Goal: Task Accomplishment & Management: Use online tool/utility

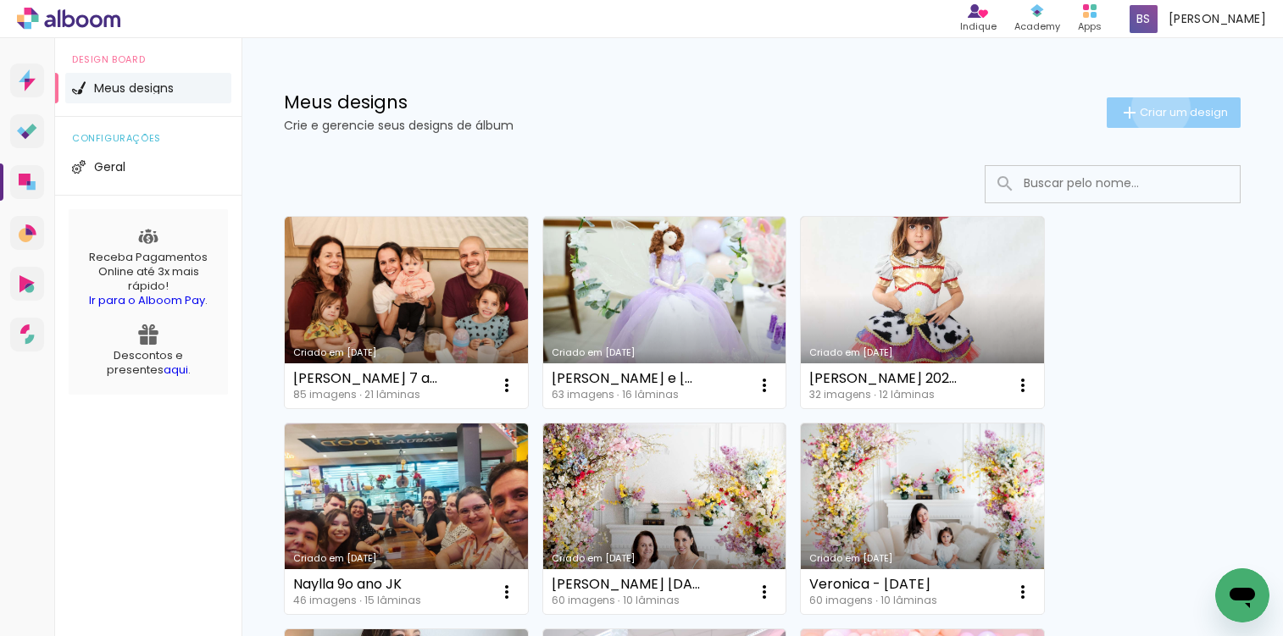
click at [1145, 108] on span "Criar um design" at bounding box center [1183, 112] width 88 height 11
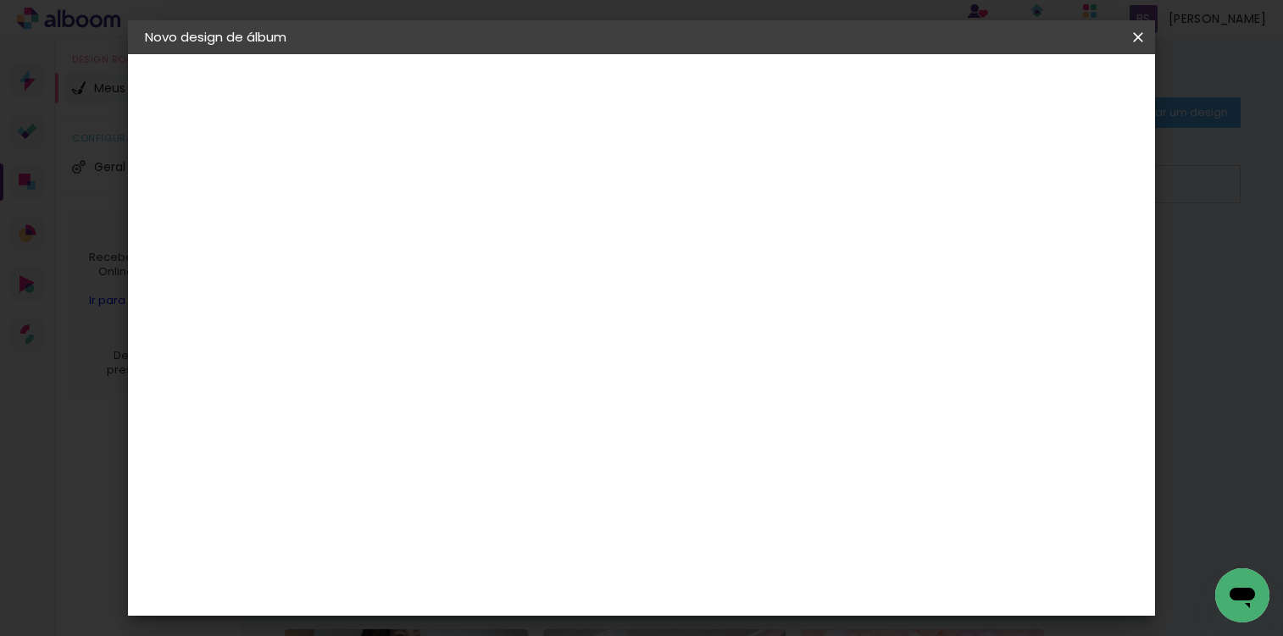
click at [470, 250] on div at bounding box center [422, 228] width 97 height 128
click at [422, 231] on input at bounding box center [422, 227] width 0 height 26
type input "Smash the cake - [PERSON_NAME]"
type paper-input "Smash the cake - [PERSON_NAME]"
drag, startPoint x: 1065, startPoint y: 88, endPoint x: 1051, endPoint y: 62, distance: 29.6
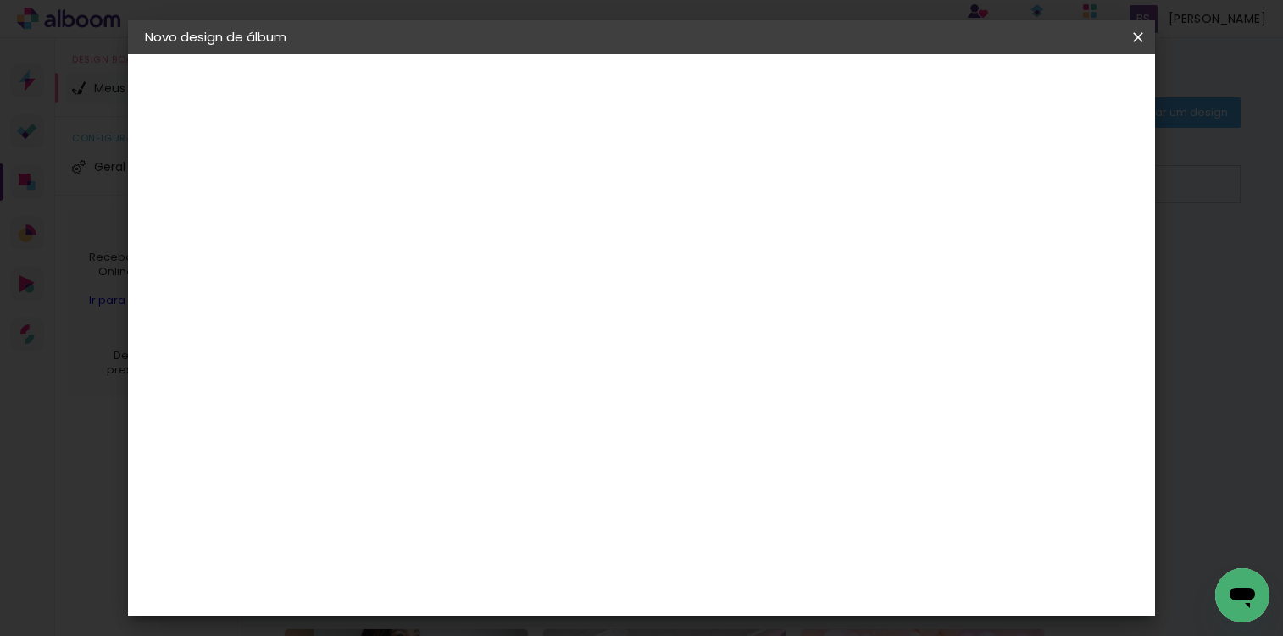
click at [0, 0] on slot "Avançar" at bounding box center [0, 0] width 0 height 0
click at [0, 0] on slot "Tamanho Livre" at bounding box center [0, 0] width 0 height 0
click at [0, 0] on slot "Avançar" at bounding box center [0, 0] width 0 height 0
click at [1031, 91] on span "Iniciar design" at bounding box center [992, 90] width 77 height 12
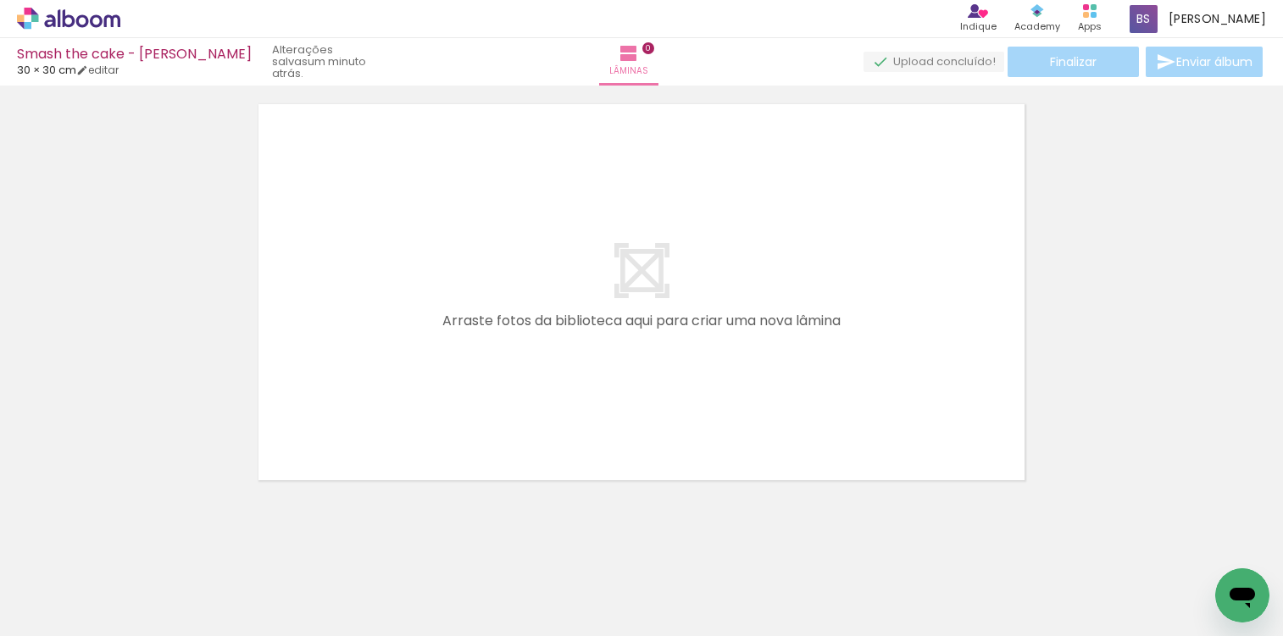
scroll to position [49, 0]
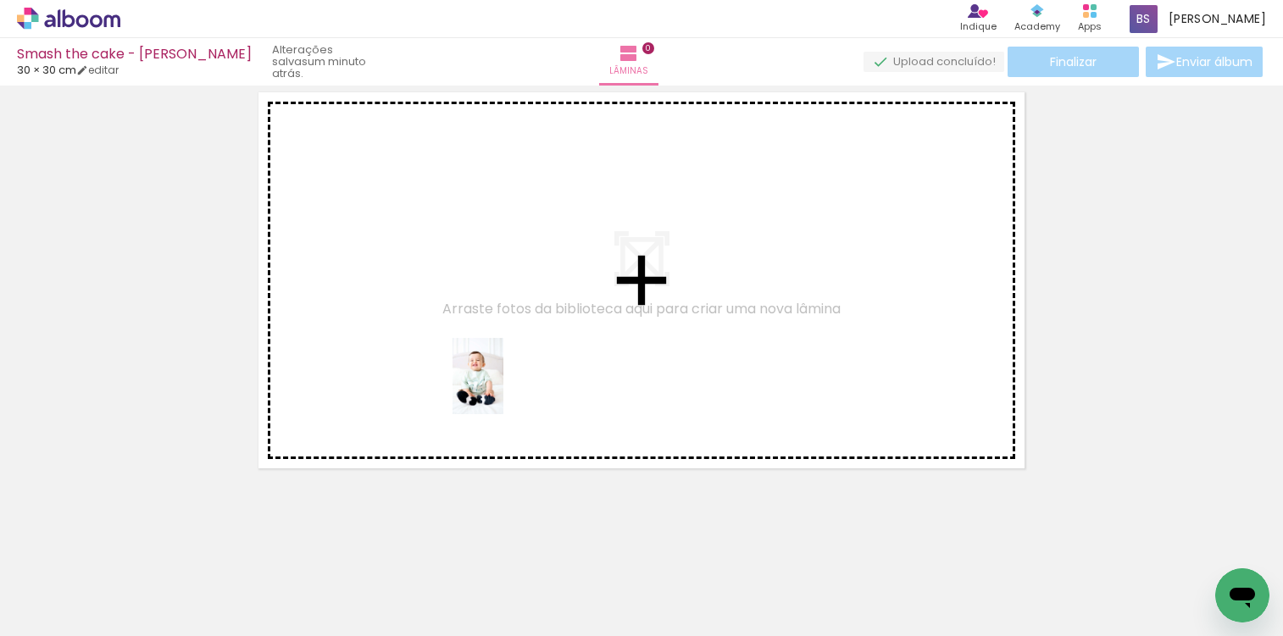
drag, startPoint x: 550, startPoint y: 534, endPoint x: 502, endPoint y: 388, distance: 153.2
click at [502, 388] on quentale-workspace at bounding box center [641, 318] width 1283 height 636
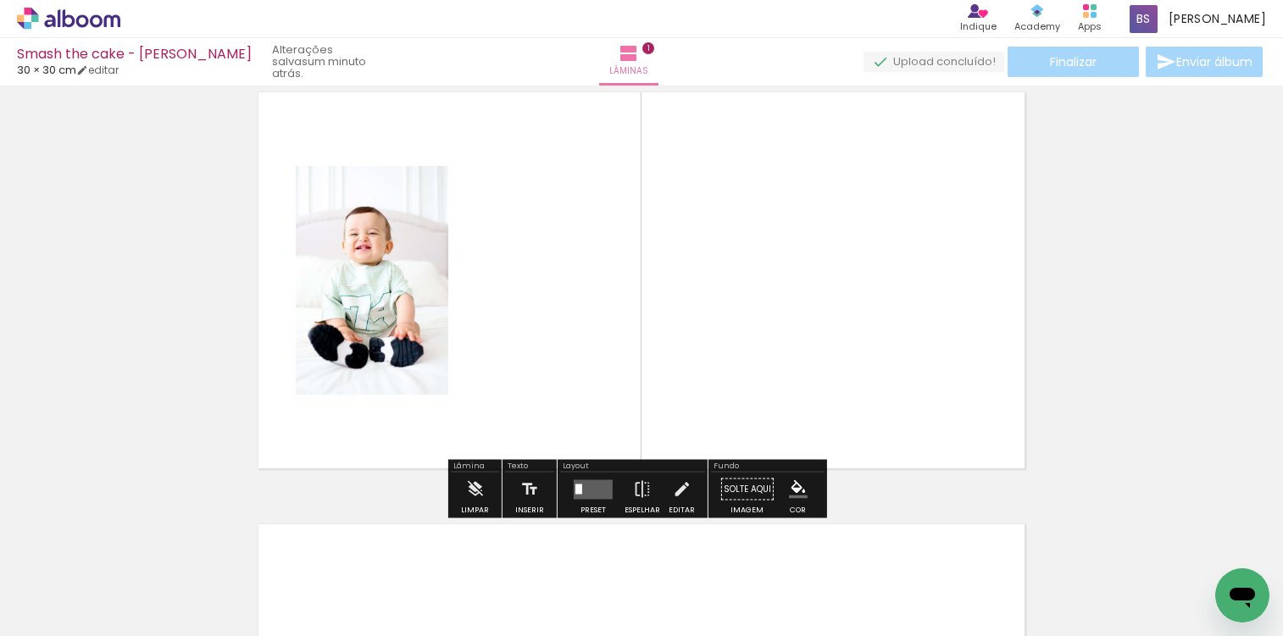
scroll to position [22, 0]
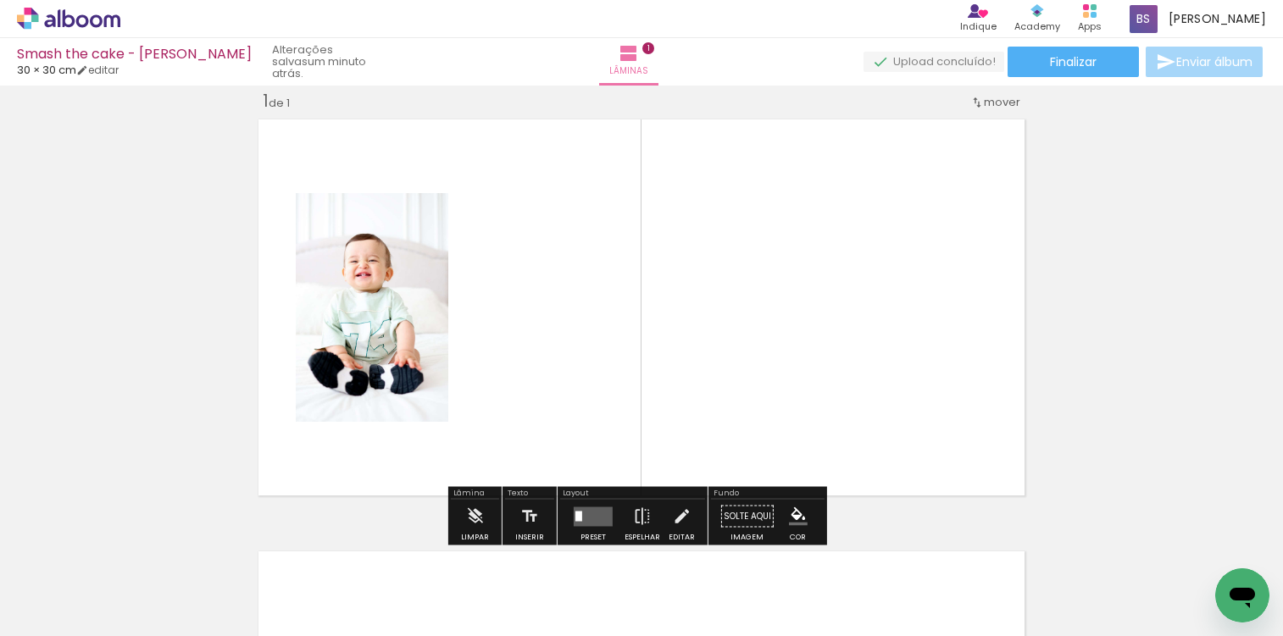
click at [586, 511] on quentale-layouter at bounding box center [593, 516] width 39 height 19
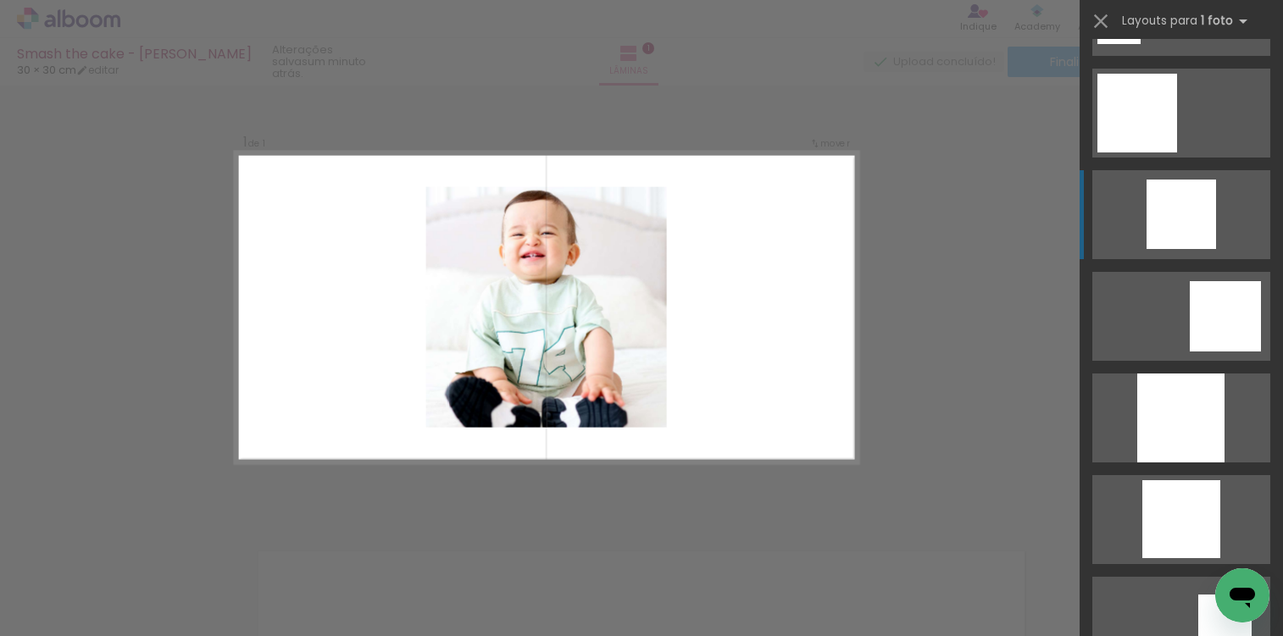
scroll to position [1094, 0]
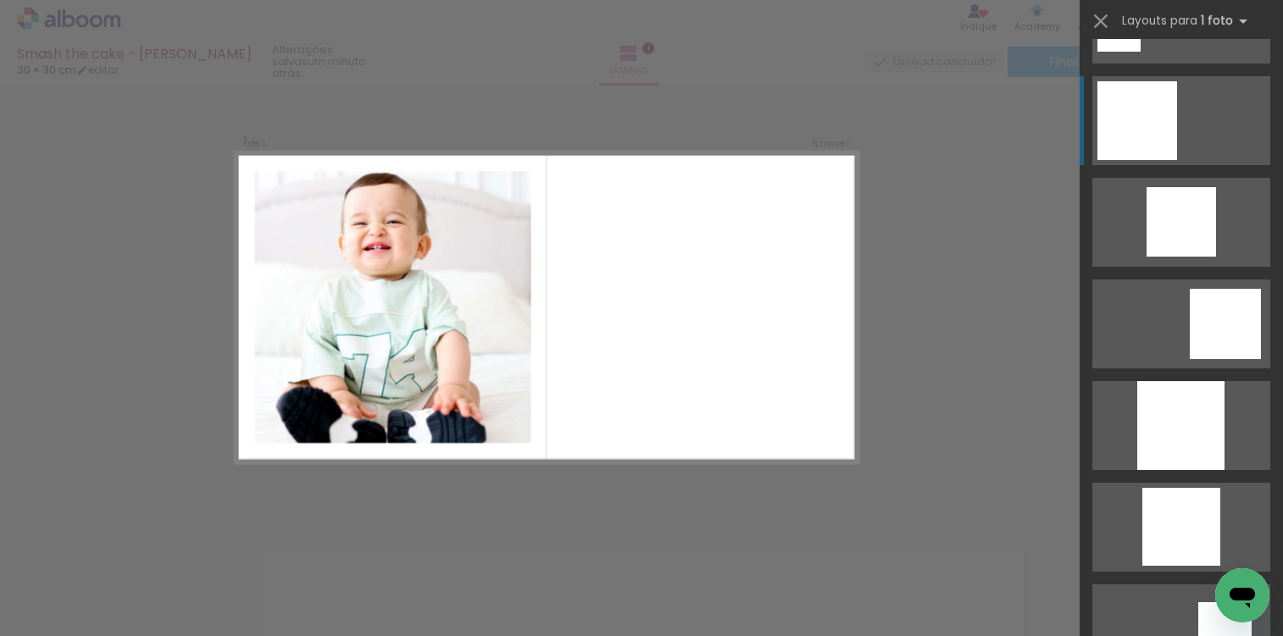
click at [1150, 135] on div at bounding box center [1137, 120] width 80 height 79
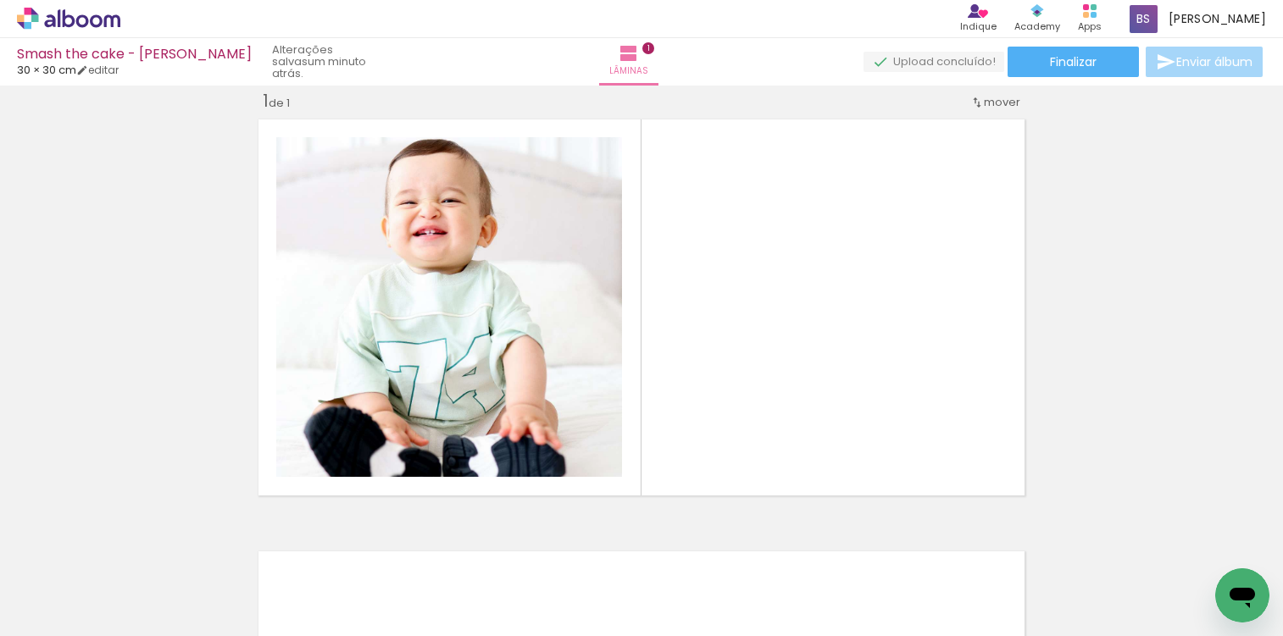
scroll to position [0, 3467]
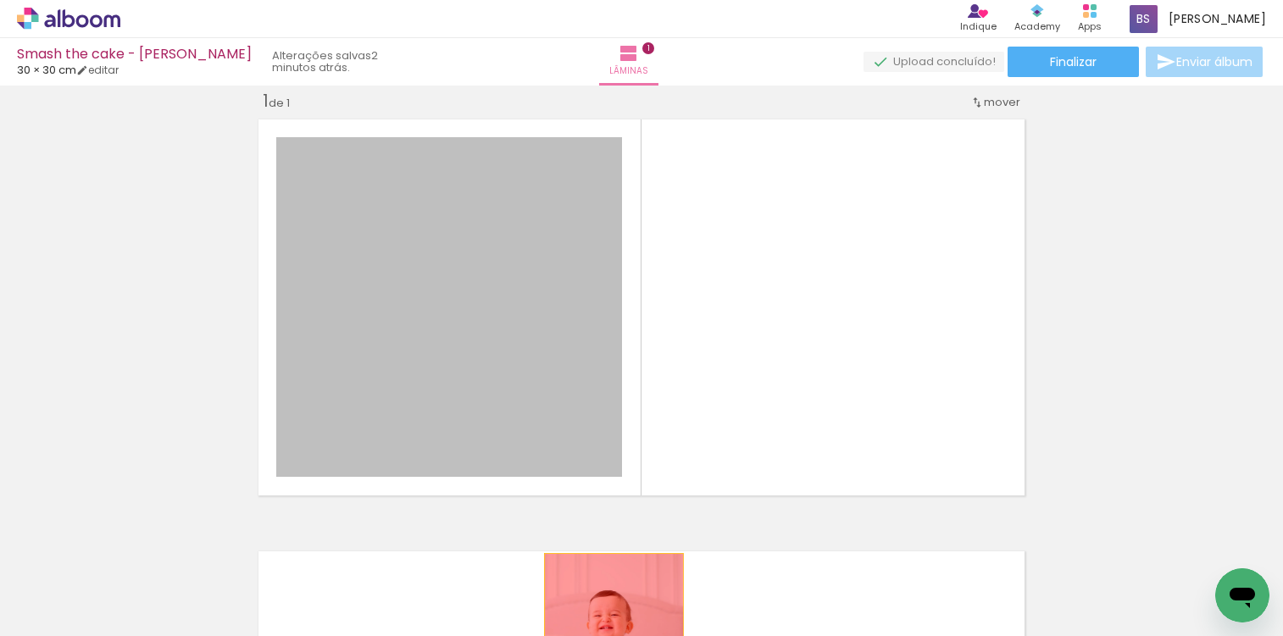
drag, startPoint x: 542, startPoint y: 389, endPoint x: 609, endPoint y: 624, distance: 244.0
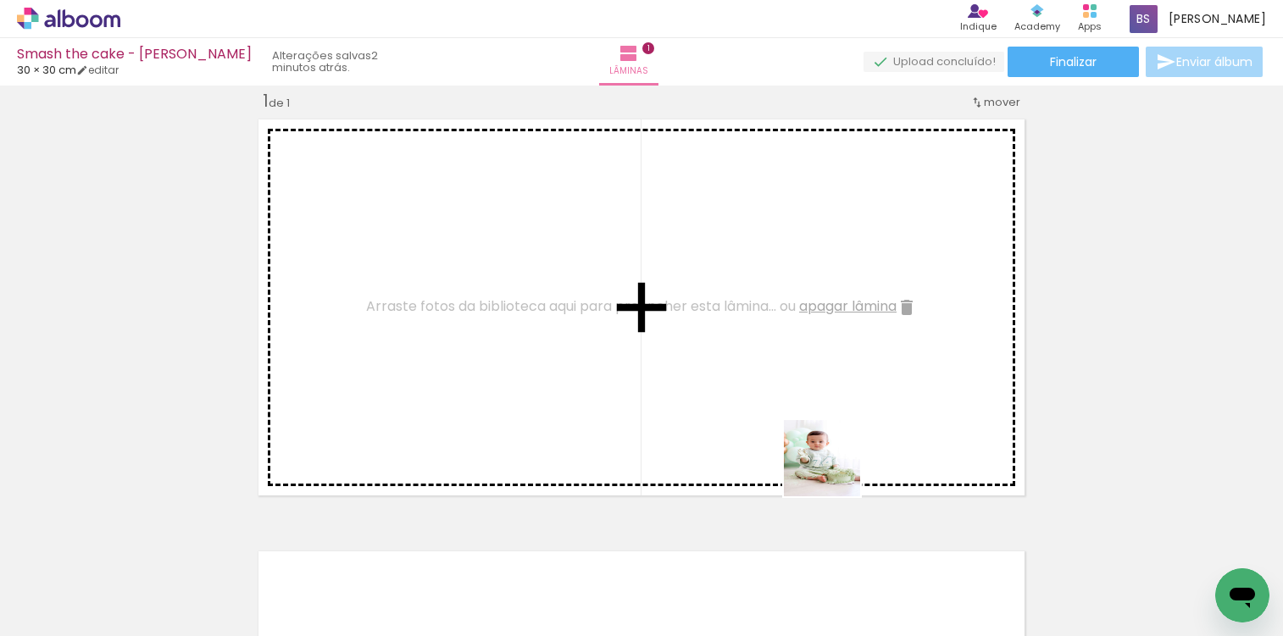
drag, startPoint x: 890, startPoint y: 591, endPoint x: 798, endPoint y: 408, distance: 205.0
click at [803, 406] on quentale-workspace at bounding box center [641, 318] width 1283 height 636
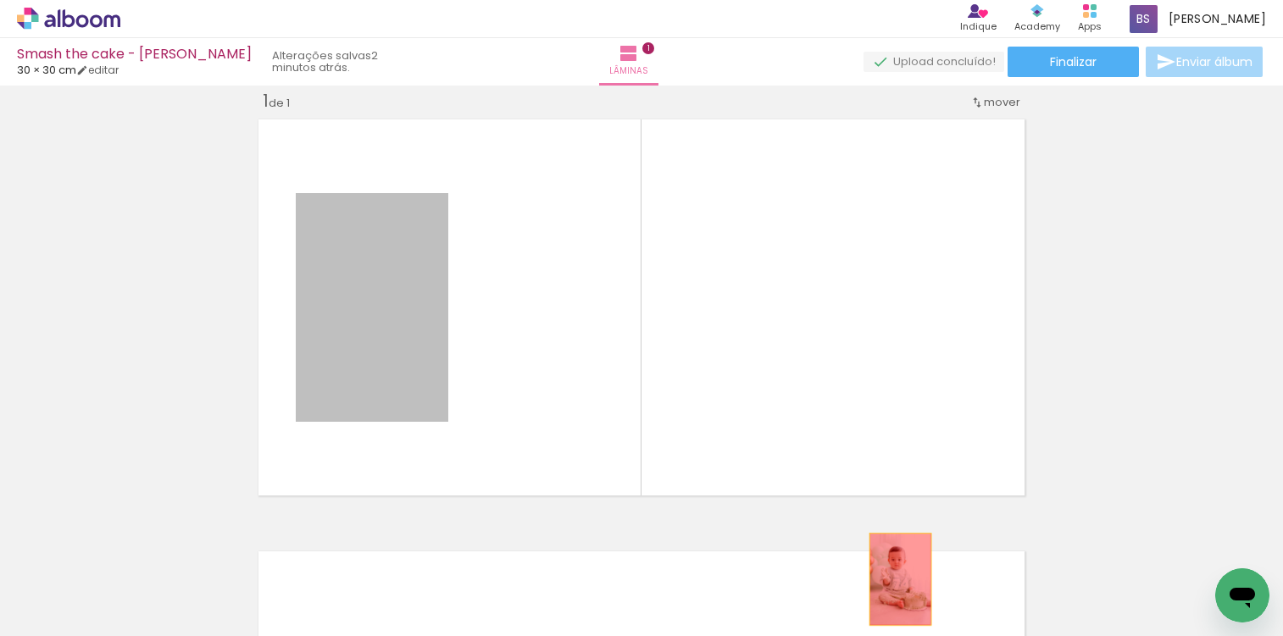
drag, startPoint x: 352, startPoint y: 302, endPoint x: 894, endPoint y: 579, distance: 608.5
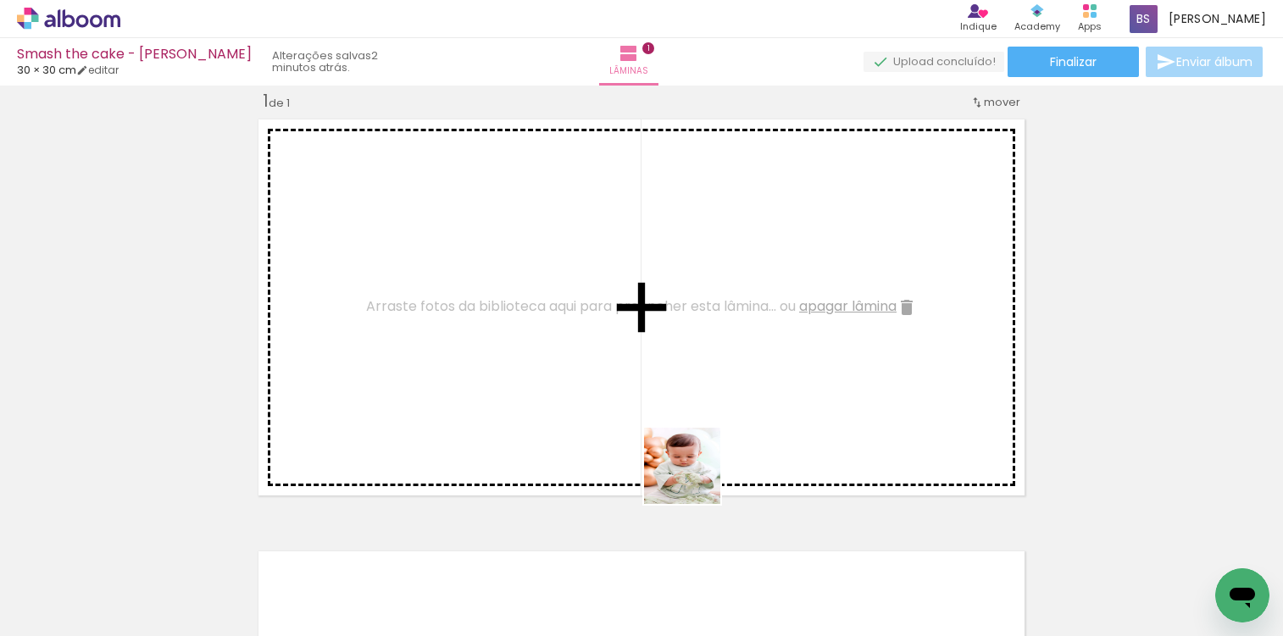
drag, startPoint x: 785, startPoint y: 586, endPoint x: 612, endPoint y: 394, distance: 259.1
click at [618, 397] on quentale-workspace at bounding box center [641, 318] width 1283 height 636
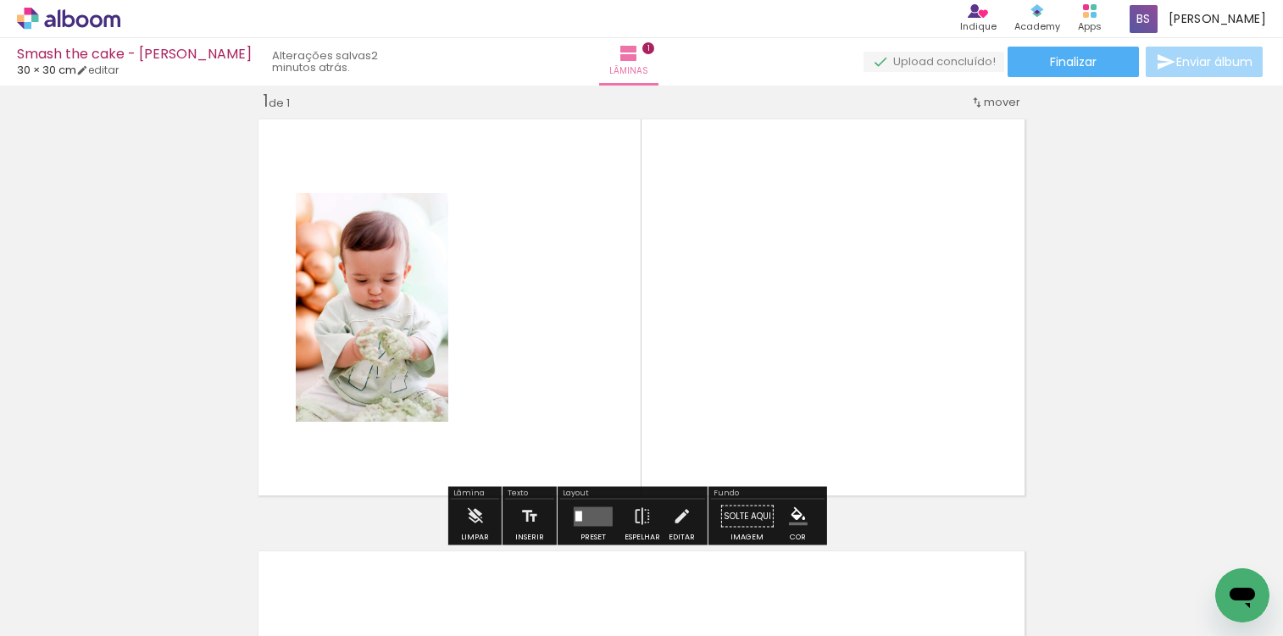
click at [575, 515] on div at bounding box center [578, 516] width 7 height 10
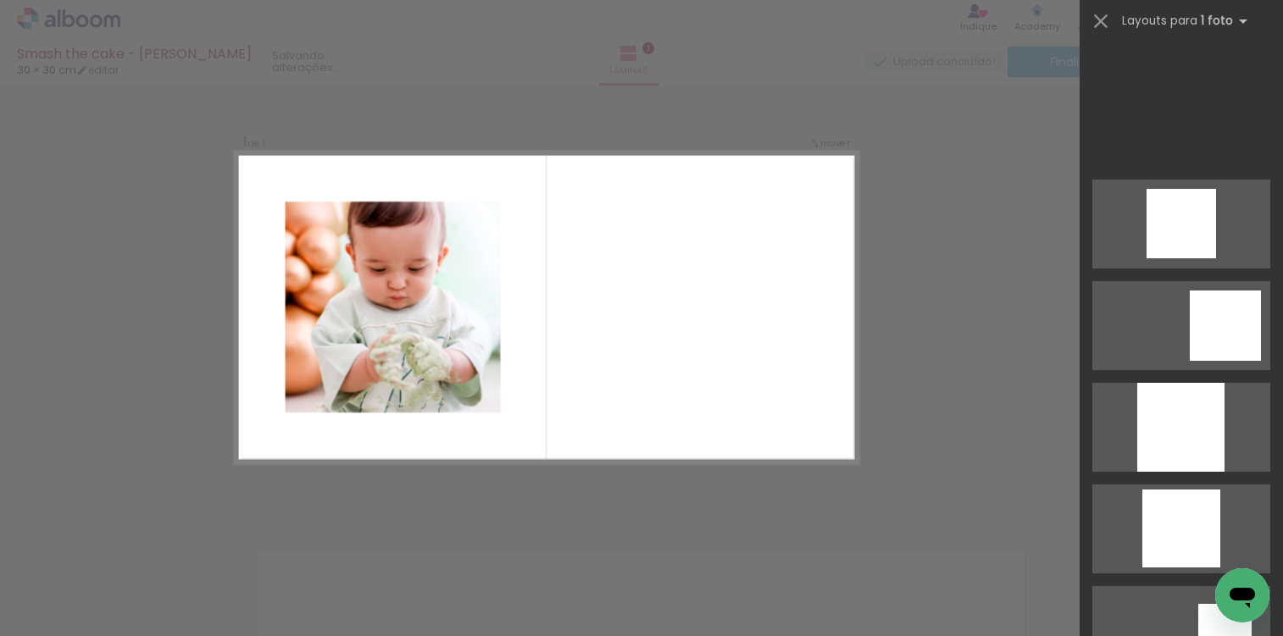
scroll to position [1627, 0]
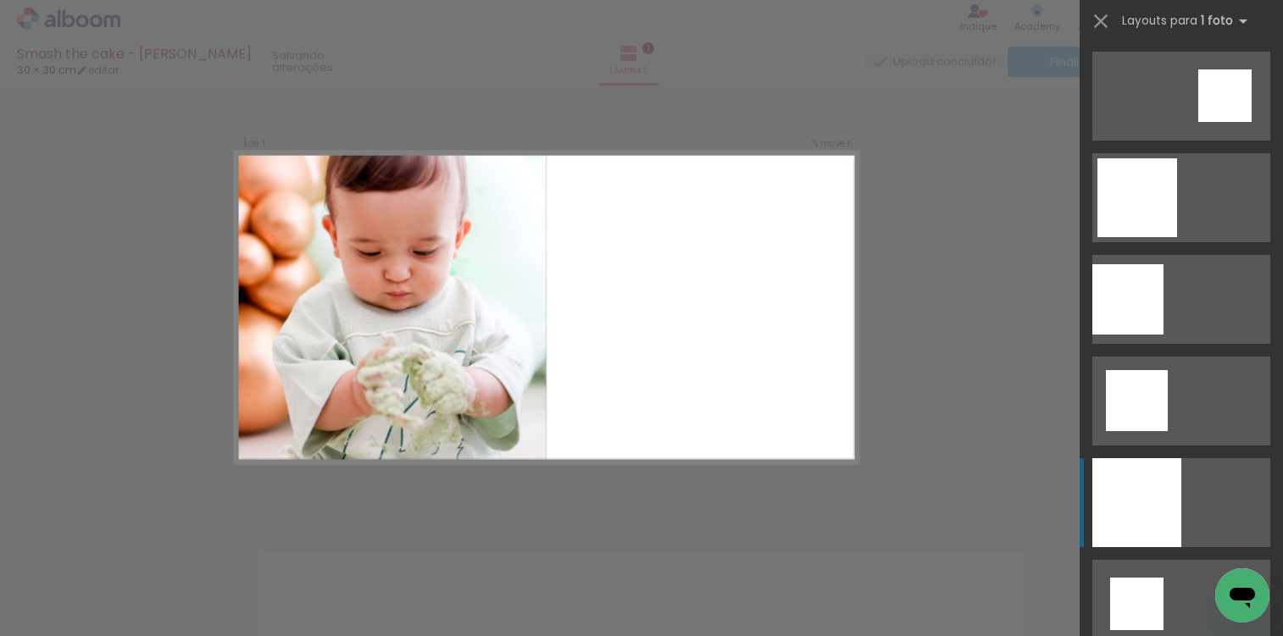
click at [1132, 504] on div at bounding box center [1136, 502] width 89 height 89
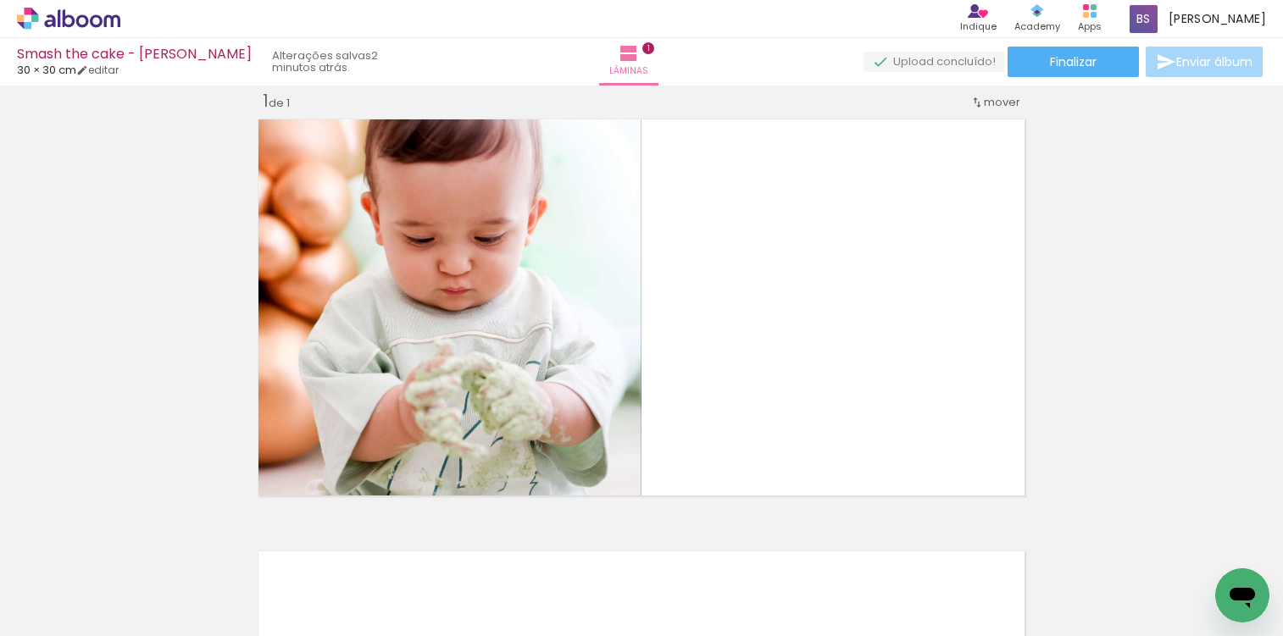
scroll to position [0, 0]
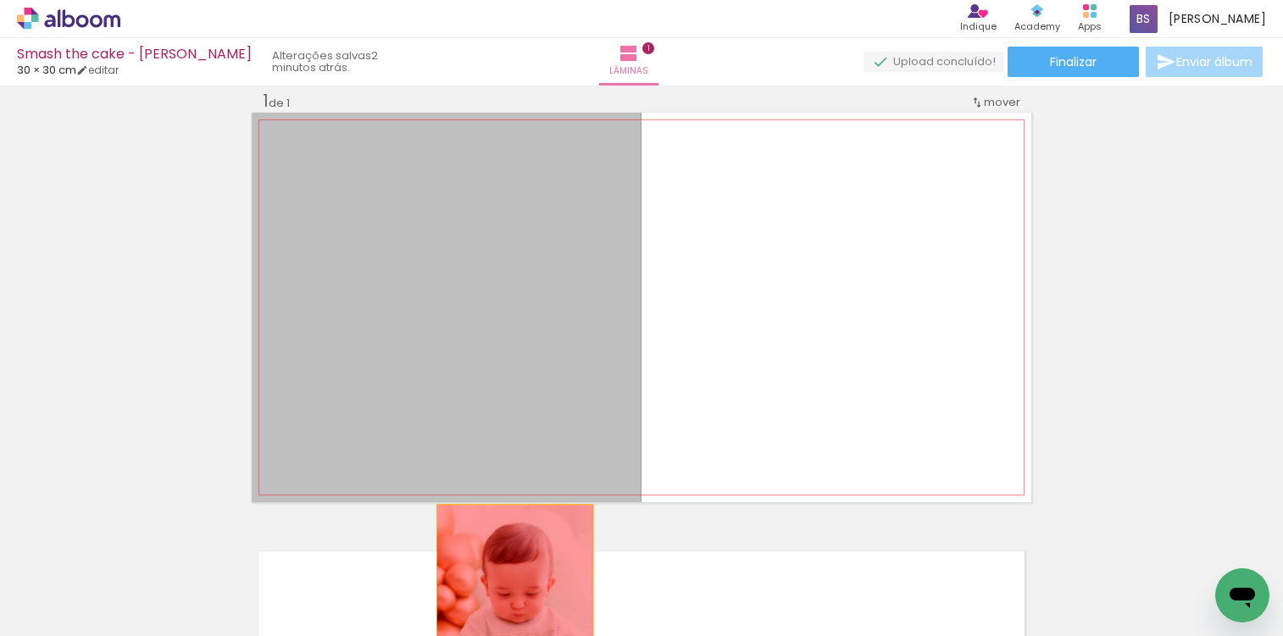
drag, startPoint x: 380, startPoint y: 302, endPoint x: 508, endPoint y: 582, distance: 308.2
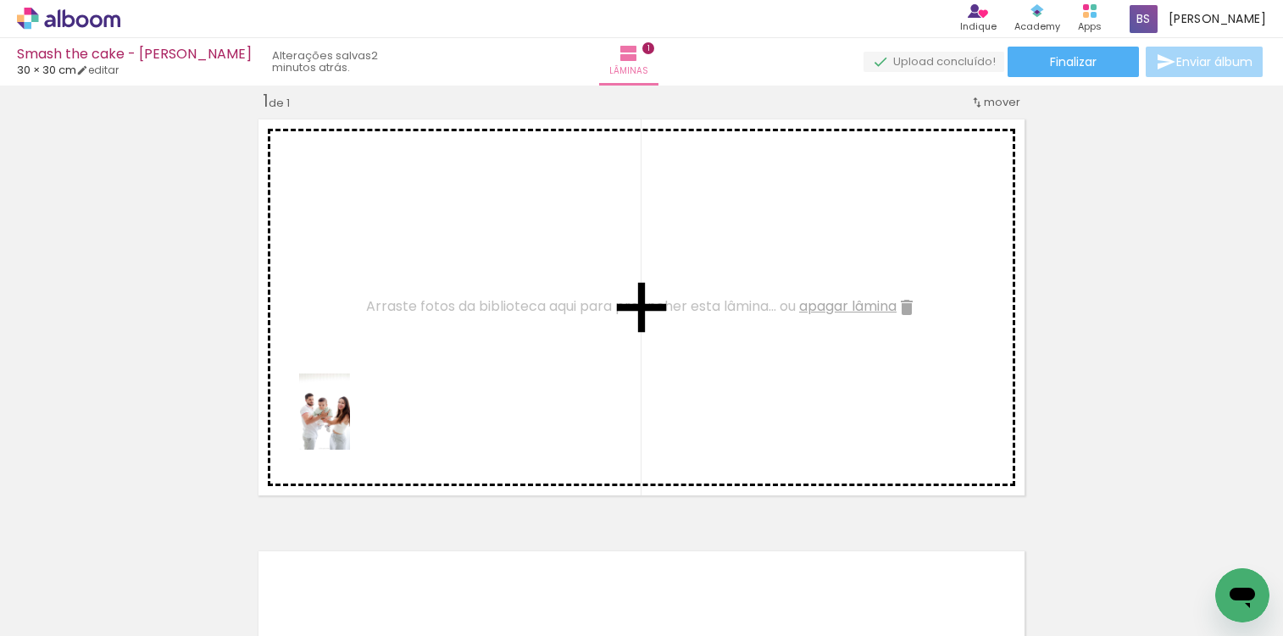
drag, startPoint x: 175, startPoint y: 578, endPoint x: 395, endPoint y: 390, distance: 289.0
click at [395, 390] on quentale-workspace at bounding box center [641, 318] width 1283 height 636
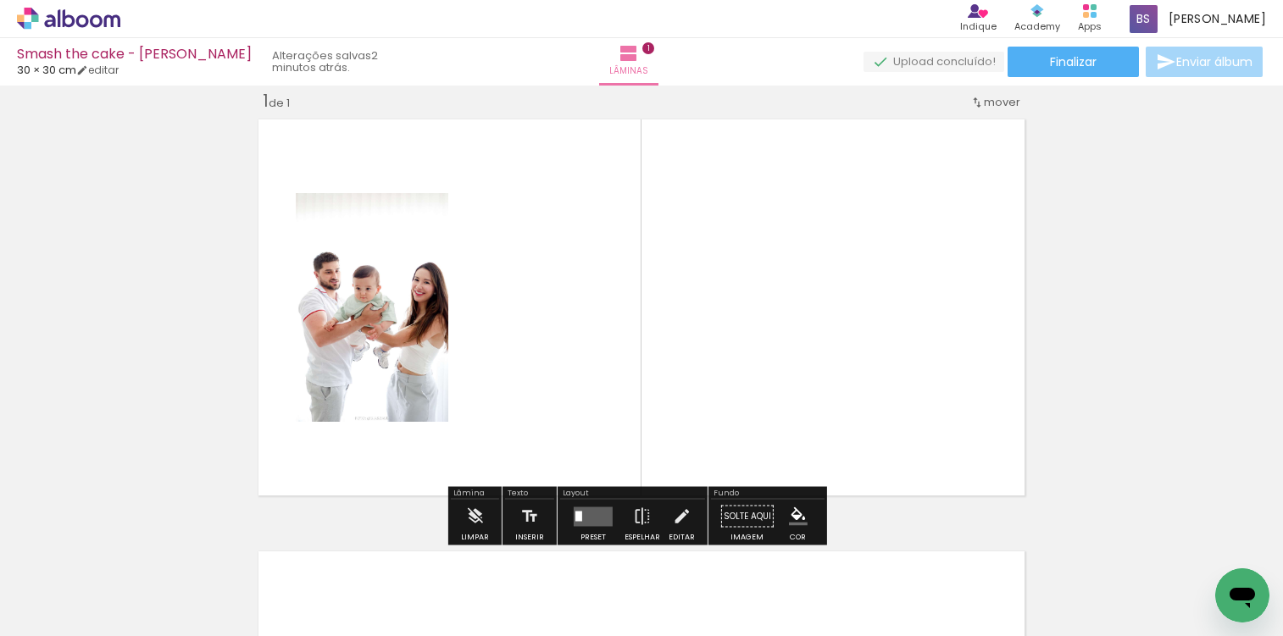
click at [587, 521] on quentale-layouter at bounding box center [593, 516] width 39 height 19
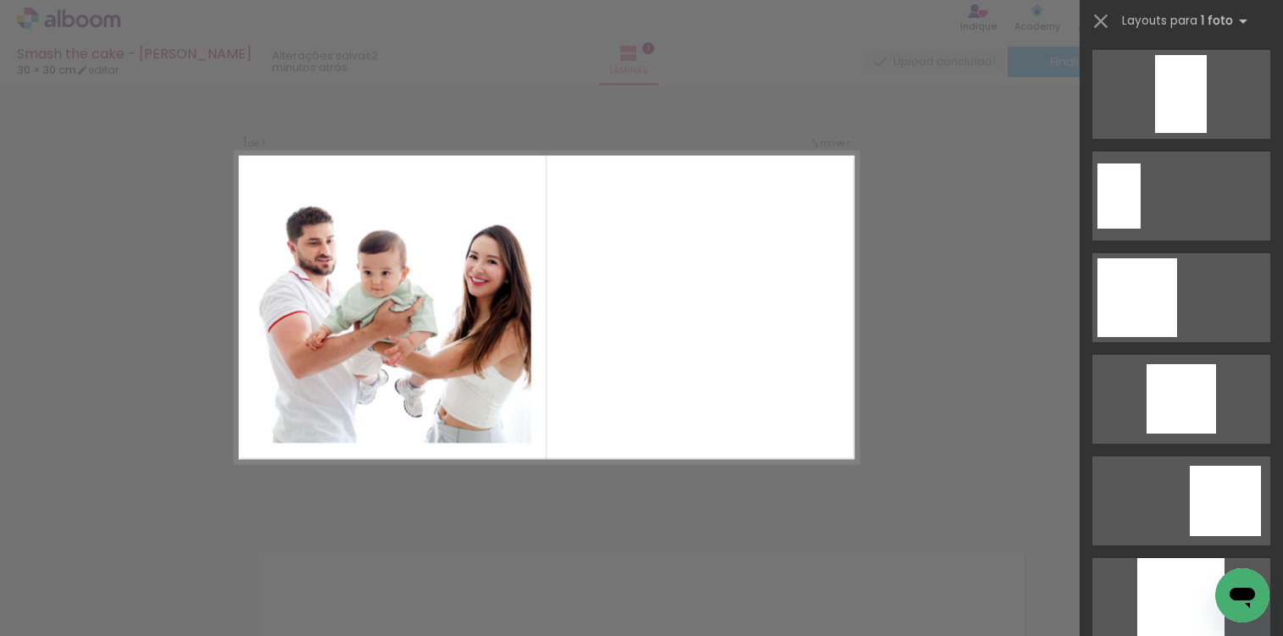
scroll to position [934, 0]
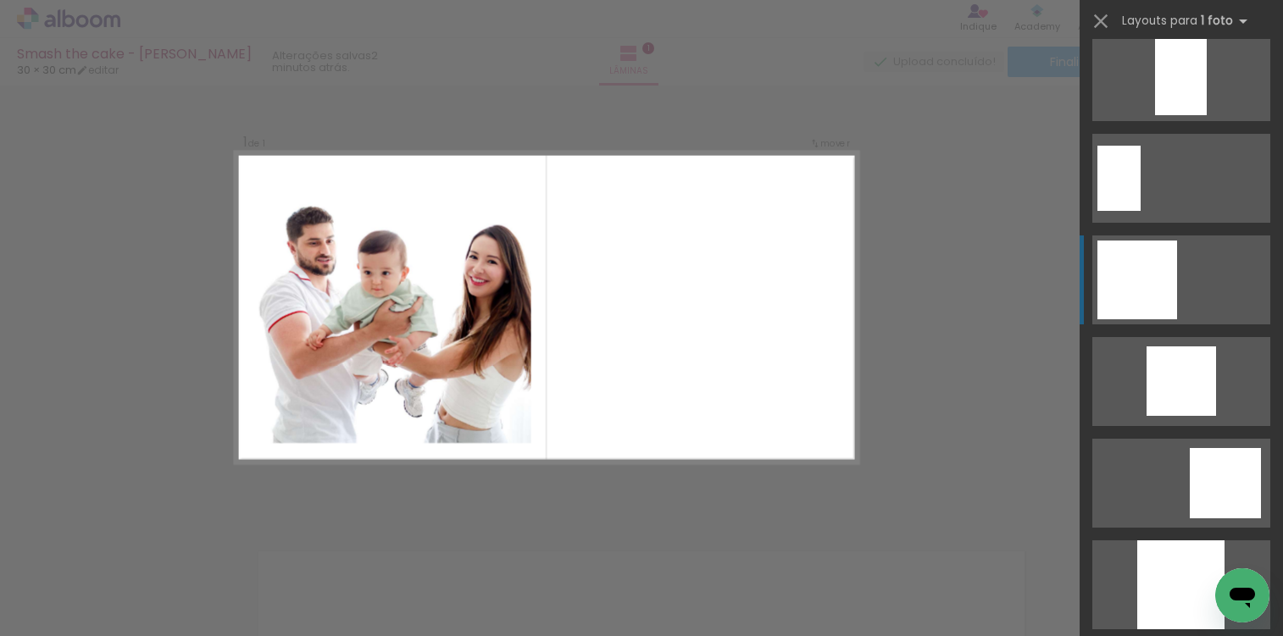
click at [1131, 272] on div at bounding box center [1137, 280] width 80 height 79
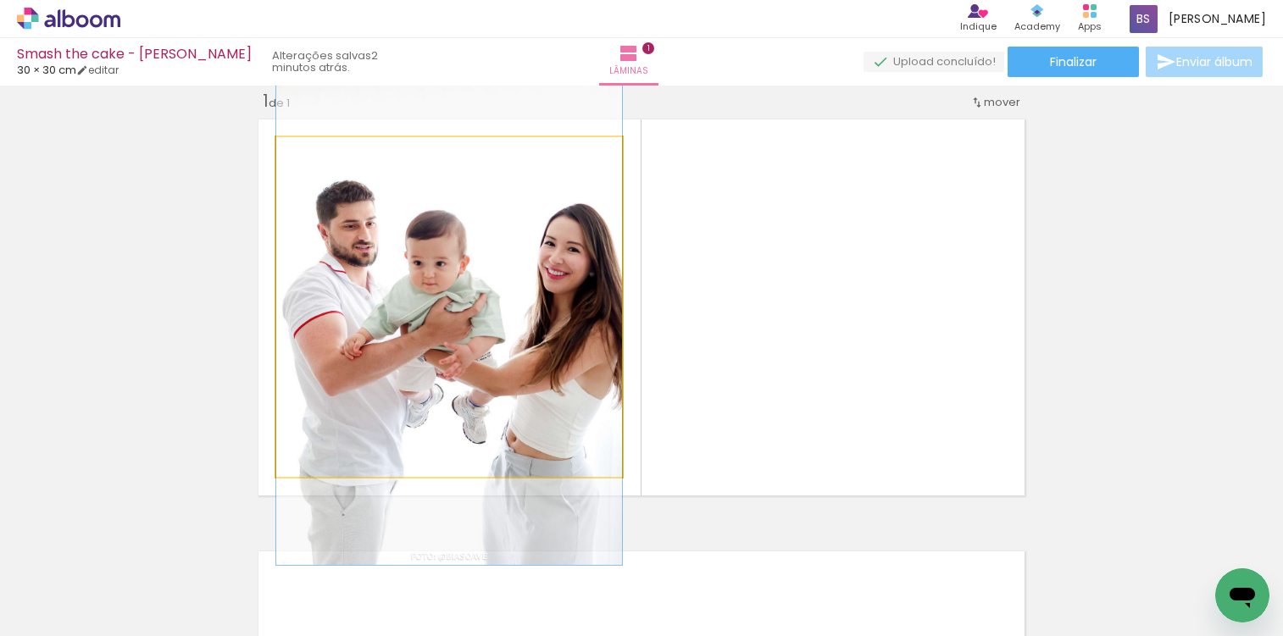
drag, startPoint x: 574, startPoint y: 363, endPoint x: 557, endPoint y: 363, distance: 16.1
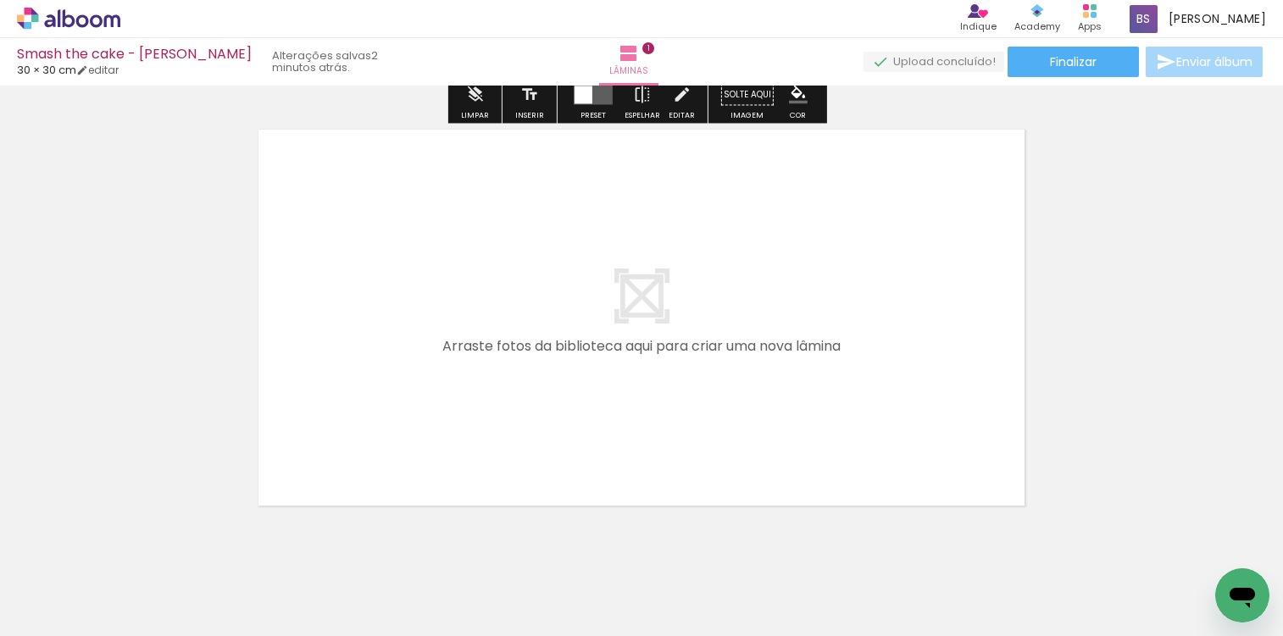
scroll to position [485, 0]
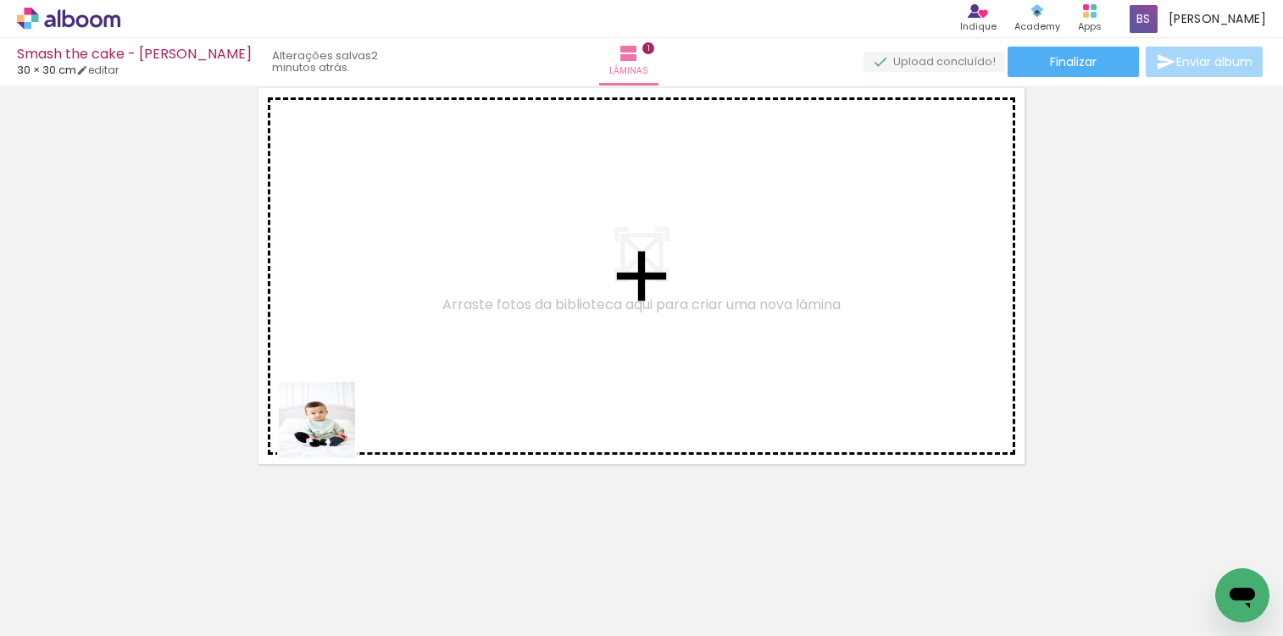
drag, startPoint x: 274, startPoint y: 581, endPoint x: 380, endPoint y: 558, distance: 107.5
click at [348, 413] on quentale-workspace at bounding box center [641, 318] width 1283 height 636
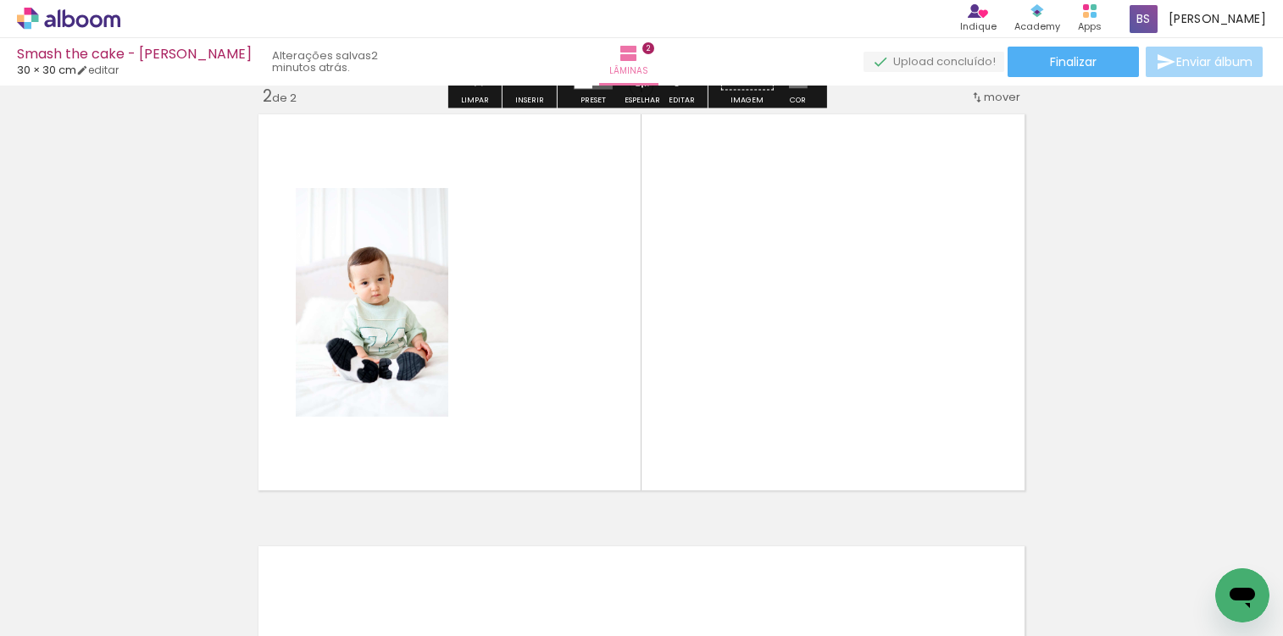
scroll to position [454, 0]
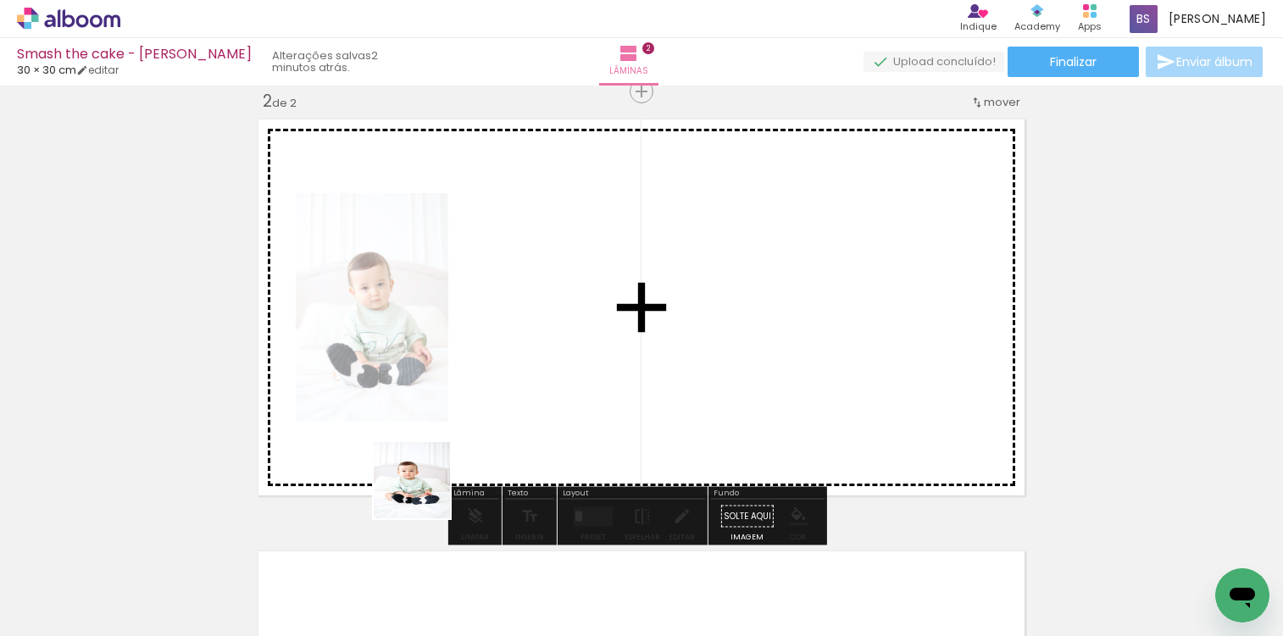
click at [513, 416] on quentale-workspace at bounding box center [641, 318] width 1283 height 636
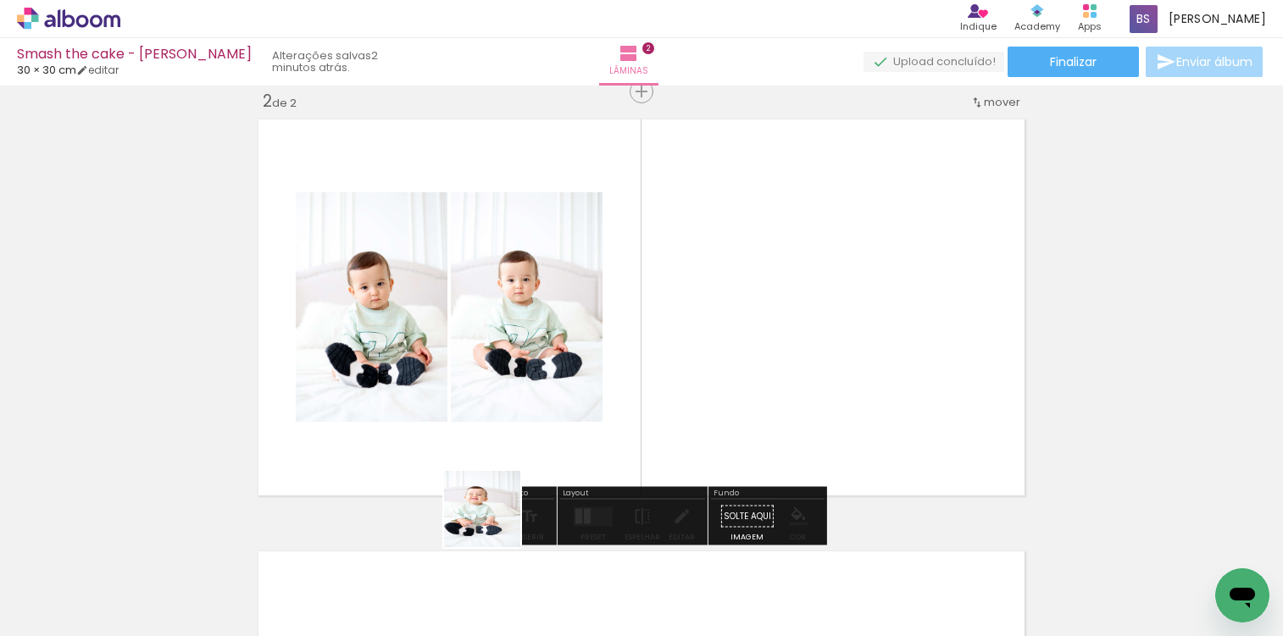
drag, startPoint x: 495, startPoint y: 522, endPoint x: 568, endPoint y: 553, distance: 79.3
click at [567, 402] on quentale-workspace at bounding box center [641, 318] width 1283 height 636
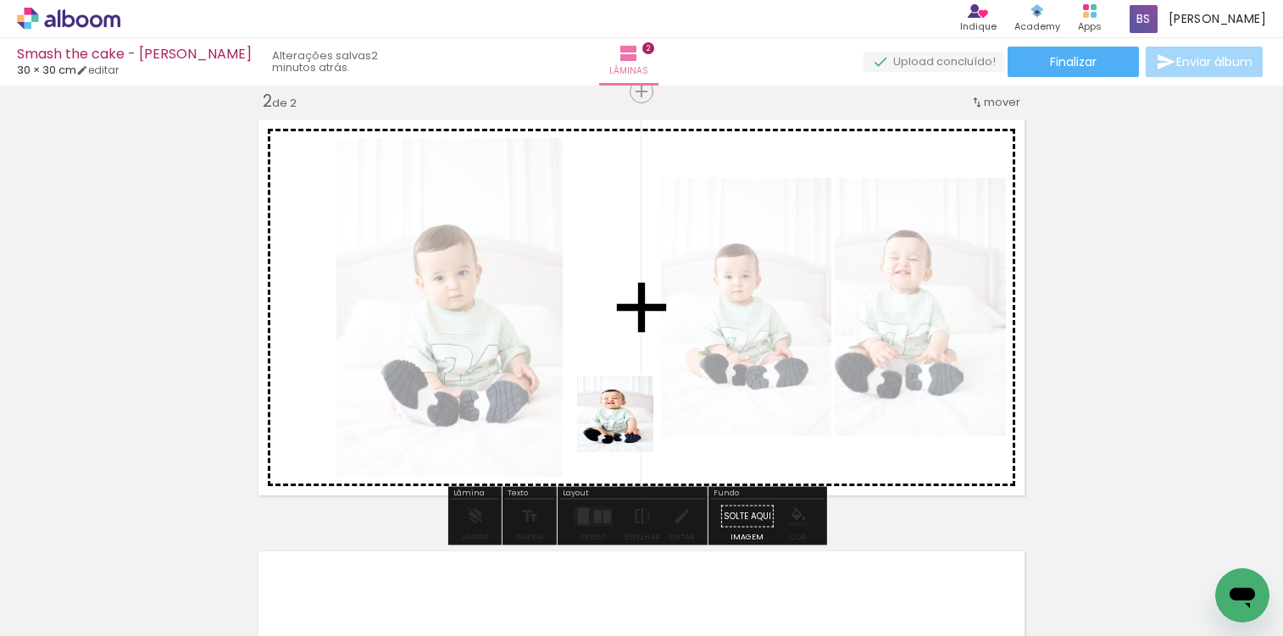
click at [637, 409] on quentale-workspace at bounding box center [641, 318] width 1283 height 636
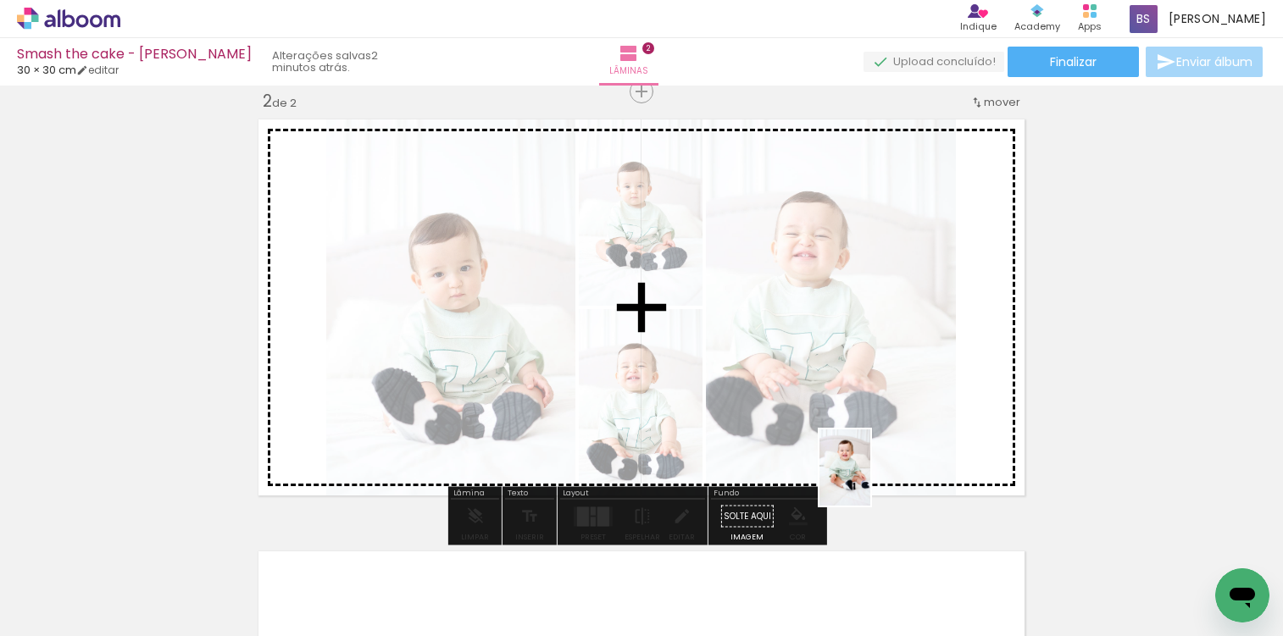
drag, startPoint x: 958, startPoint y: 593, endPoint x: 870, endPoint y: 480, distance: 143.0
click at [870, 480] on quentale-workspace at bounding box center [641, 318] width 1283 height 636
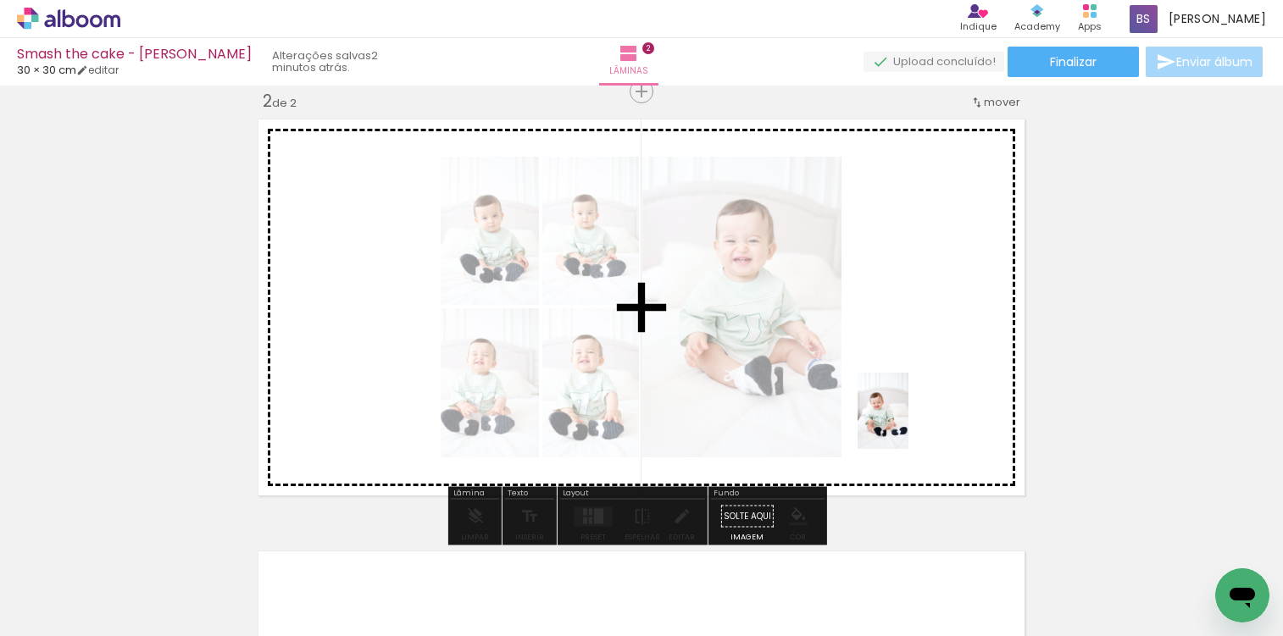
drag, startPoint x: 1018, startPoint y: 594, endPoint x: 851, endPoint y: 459, distance: 215.1
click at [908, 424] on quentale-workspace at bounding box center [641, 318] width 1283 height 636
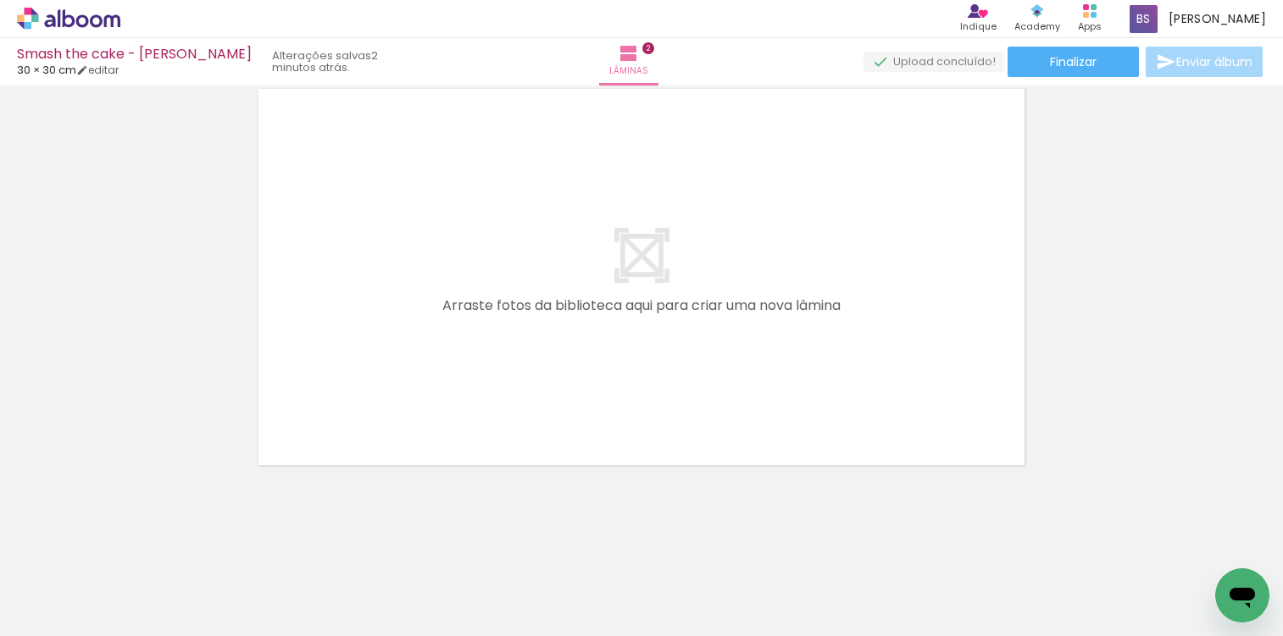
scroll to position [917, 0]
drag, startPoint x: 657, startPoint y: 576, endPoint x: 651, endPoint y: 419, distance: 157.7
click at [651, 392] on quentale-workspace at bounding box center [641, 318] width 1283 height 636
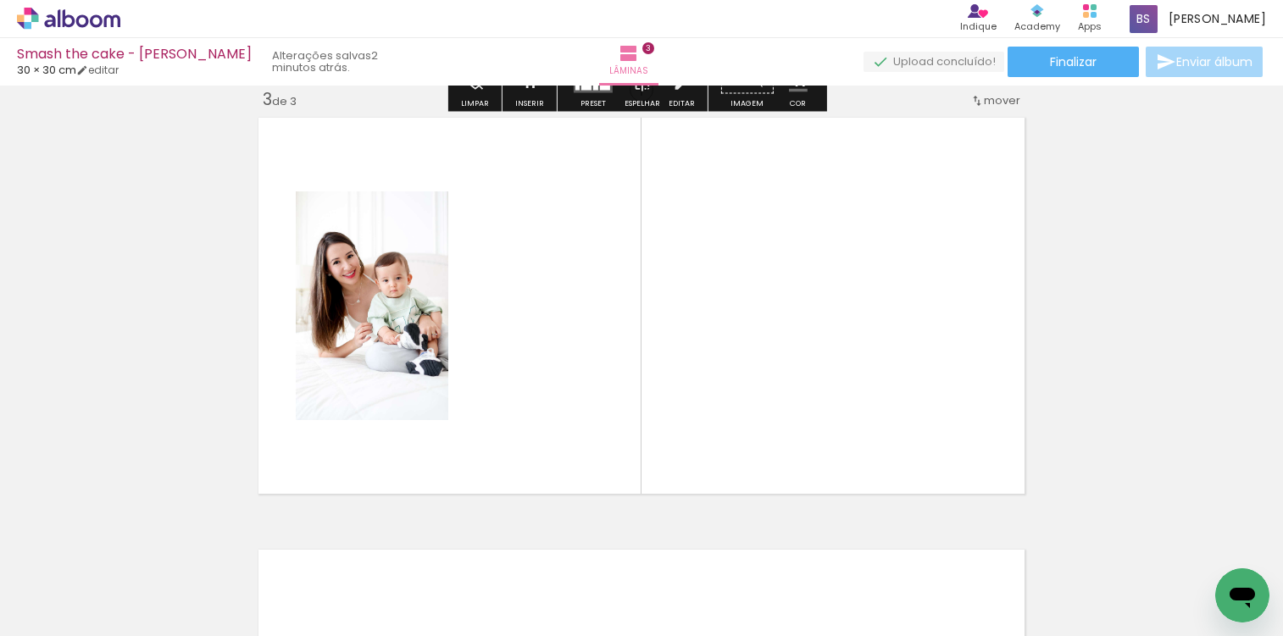
scroll to position [886, 0]
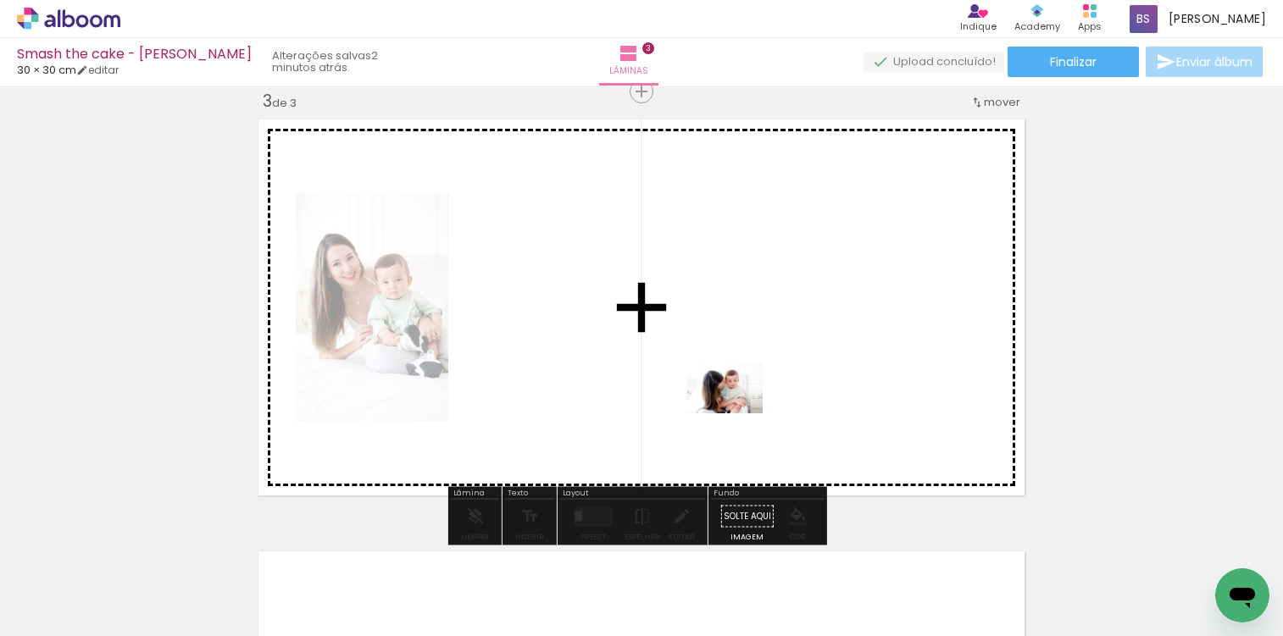
drag, startPoint x: 735, startPoint y: 574, endPoint x: 737, endPoint y: 413, distance: 161.0
click at [737, 413] on quentale-workspace at bounding box center [641, 318] width 1283 height 636
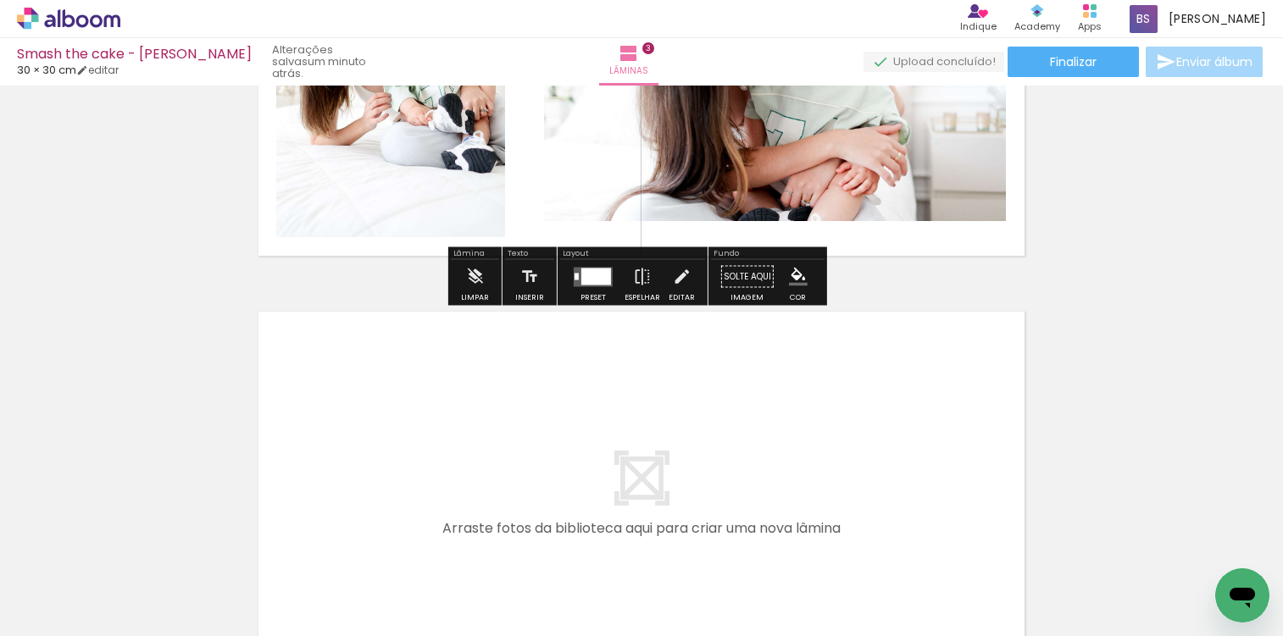
scroll to position [1229, 0]
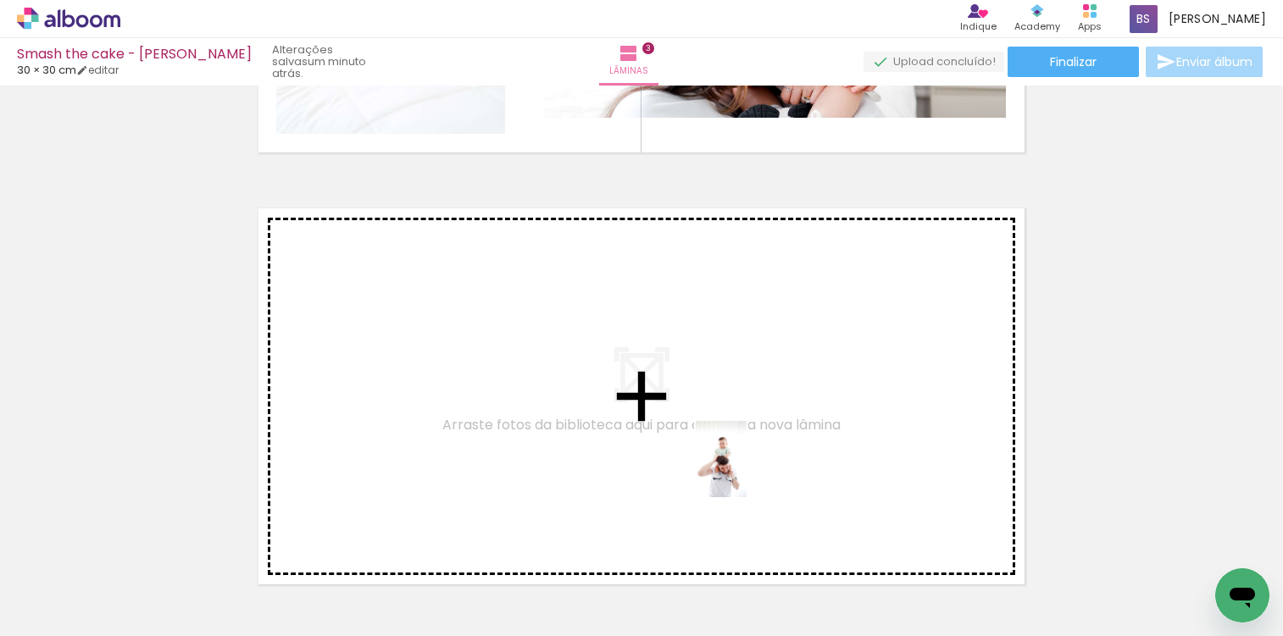
drag, startPoint x: 789, startPoint y: 588, endPoint x: 834, endPoint y: 587, distance: 44.9
click at [746, 469] on quentale-workspace at bounding box center [641, 318] width 1283 height 636
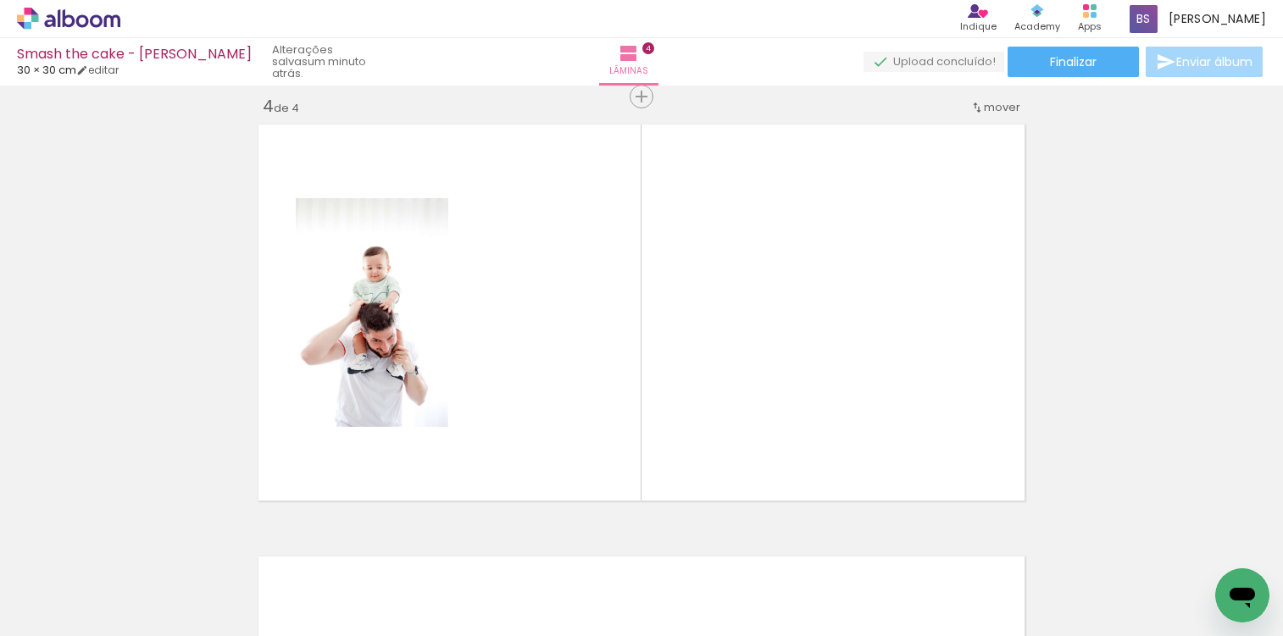
scroll to position [1318, 0]
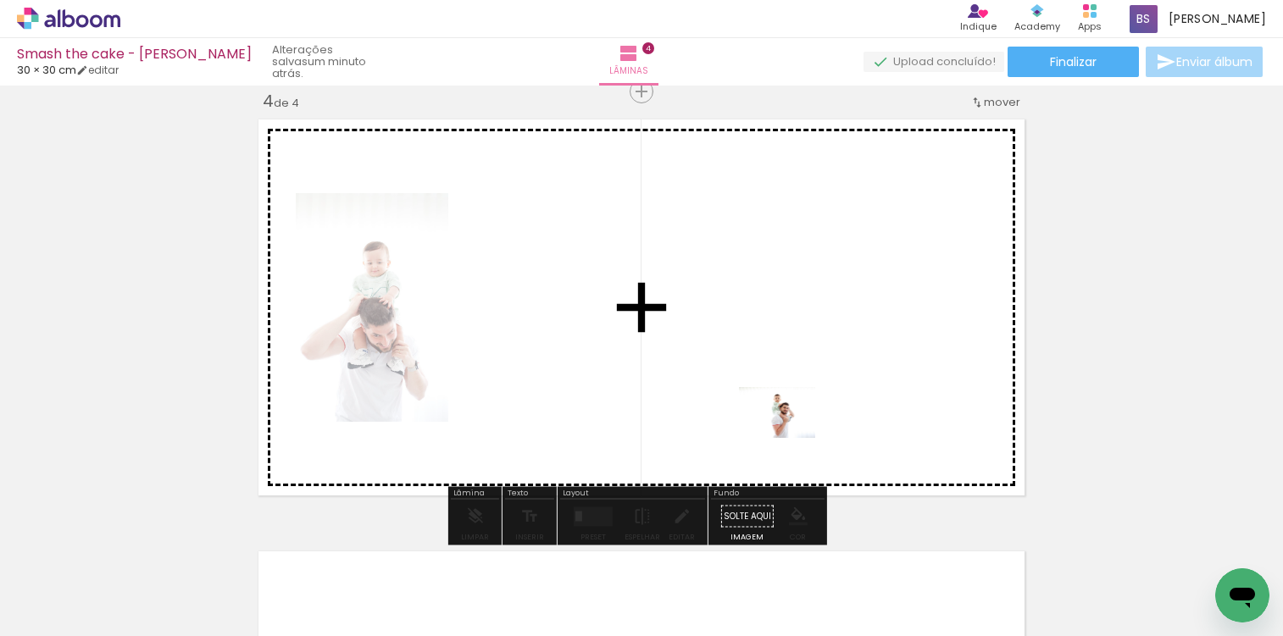
drag, startPoint x: 858, startPoint y: 603, endPoint x: 917, endPoint y: 589, distance: 61.0
click at [790, 437] on quentale-workspace at bounding box center [641, 318] width 1283 height 636
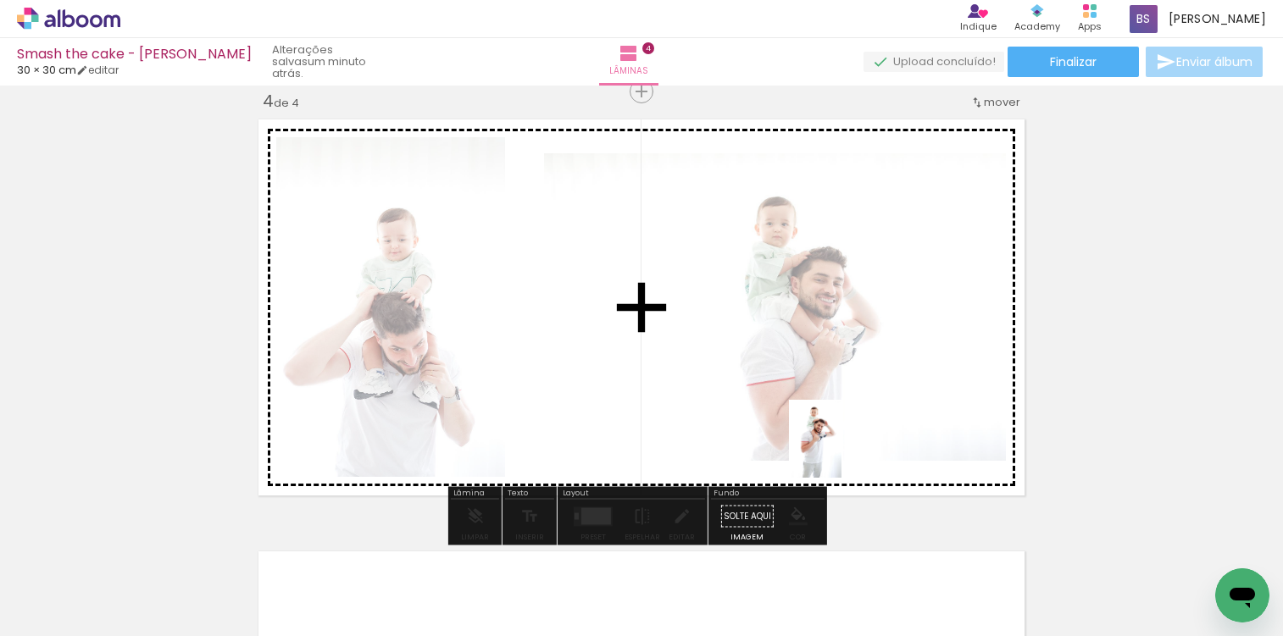
drag, startPoint x: 938, startPoint y: 584, endPoint x: 988, endPoint y: 544, distance: 63.9
click at [795, 353] on quentale-workspace at bounding box center [641, 318] width 1283 height 636
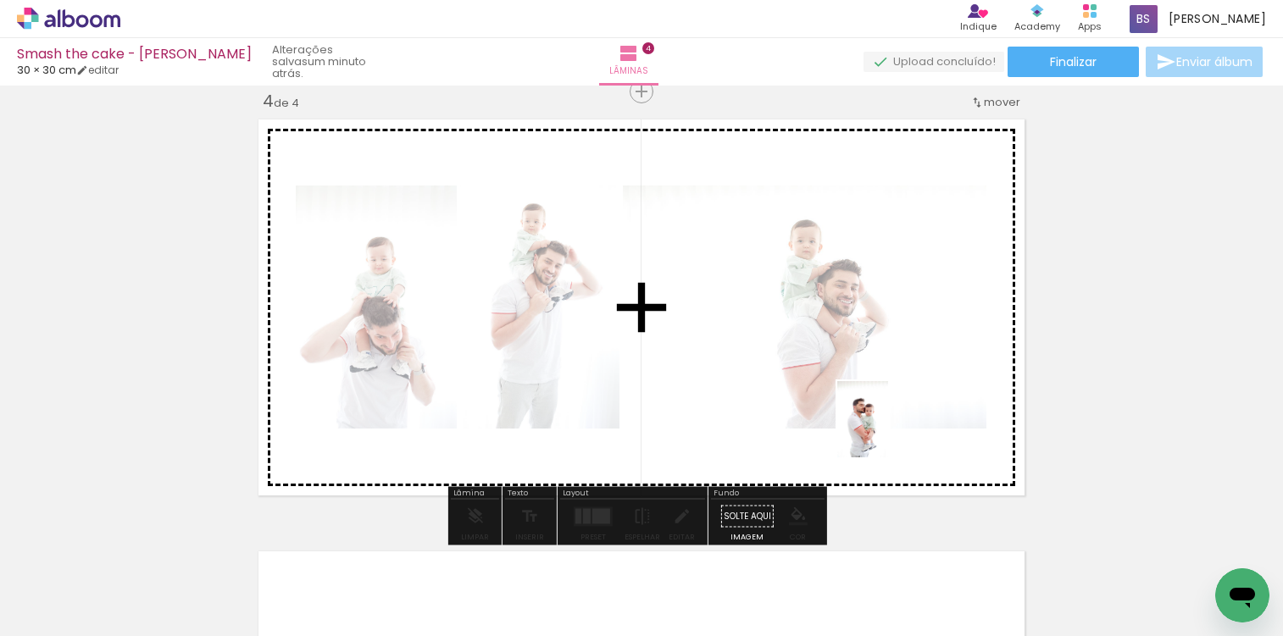
drag, startPoint x: 1137, startPoint y: 596, endPoint x: 1028, endPoint y: 531, distance: 126.5
click at [855, 410] on quentale-workspace at bounding box center [641, 318] width 1283 height 636
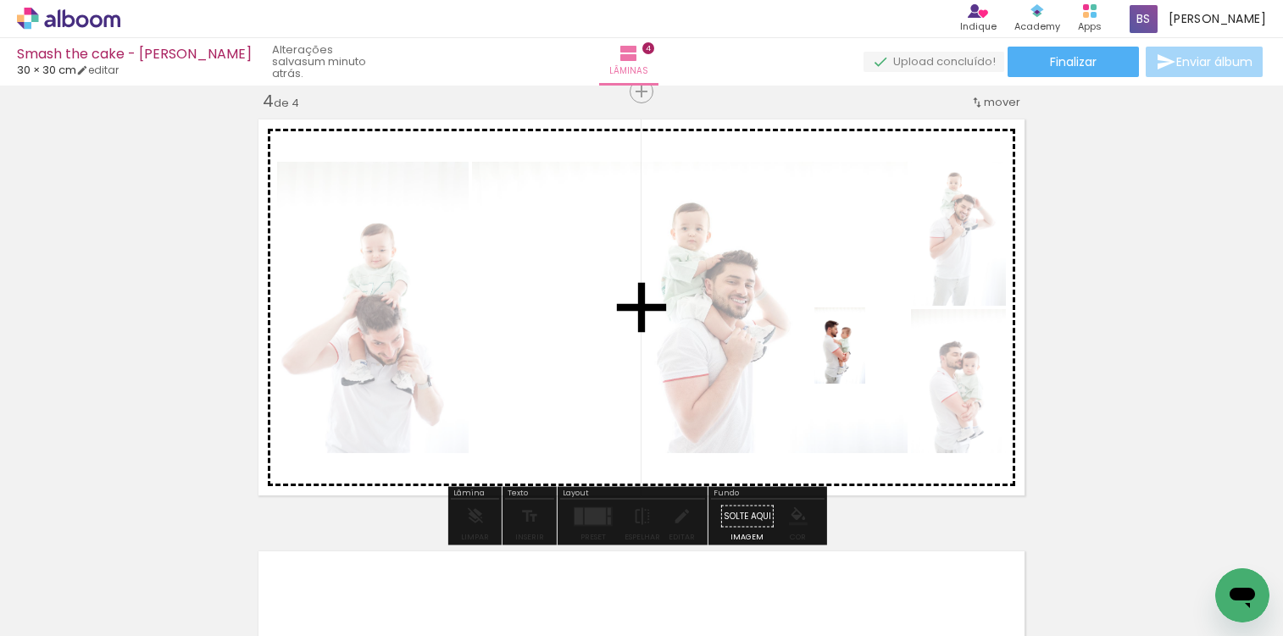
drag, startPoint x: 1249, startPoint y: 546, endPoint x: 923, endPoint y: 528, distance: 325.8
click at [818, 346] on quentale-workspace at bounding box center [641, 318] width 1283 height 636
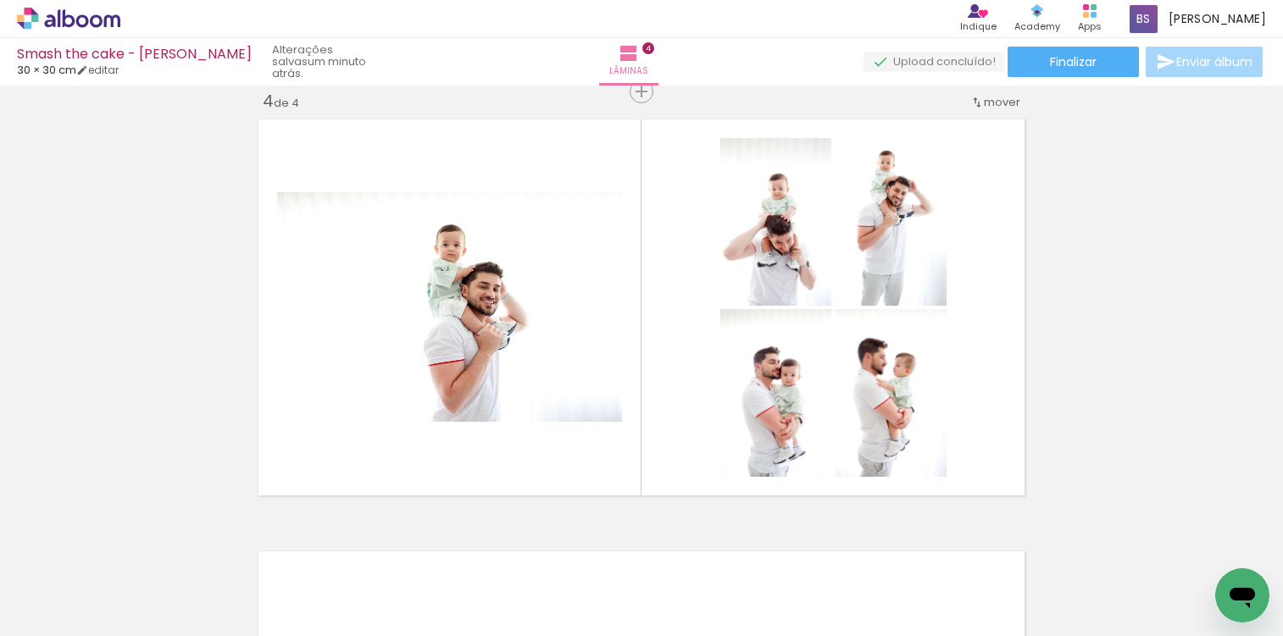
scroll to position [0, 2515]
click at [439, 577] on quentale-thumb at bounding box center [405, 578] width 95 height 97
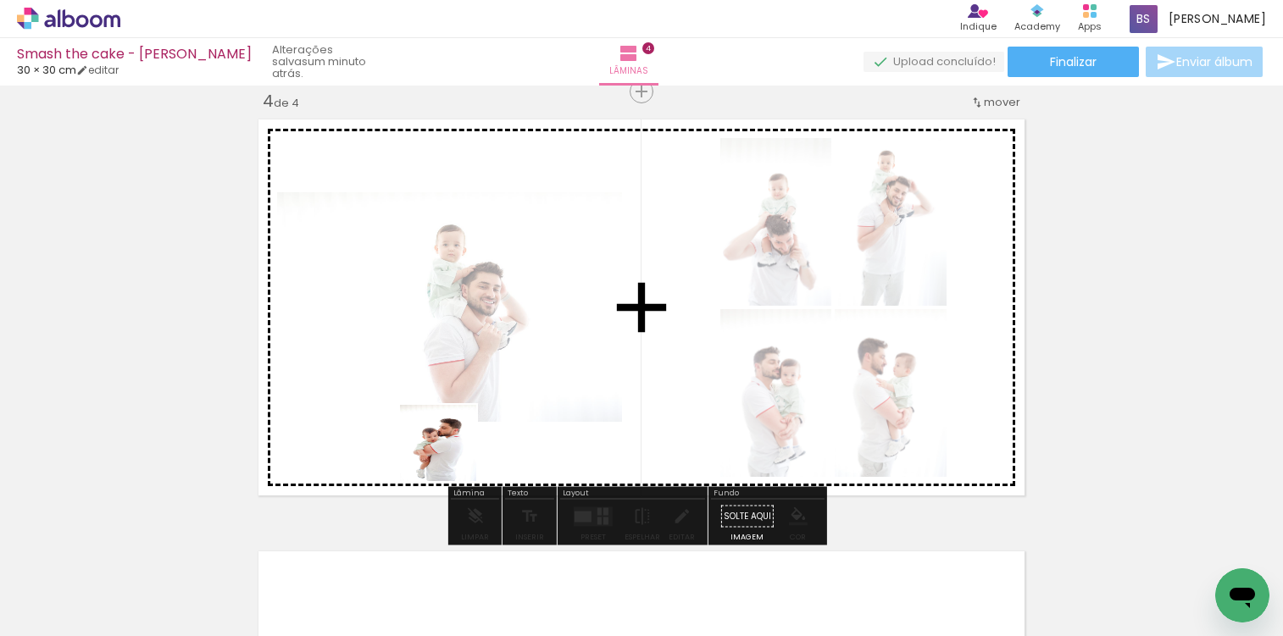
drag, startPoint x: 430, startPoint y: 541, endPoint x: 677, endPoint y: 305, distance: 342.1
click at [460, 416] on quentale-workspace at bounding box center [641, 318] width 1283 height 636
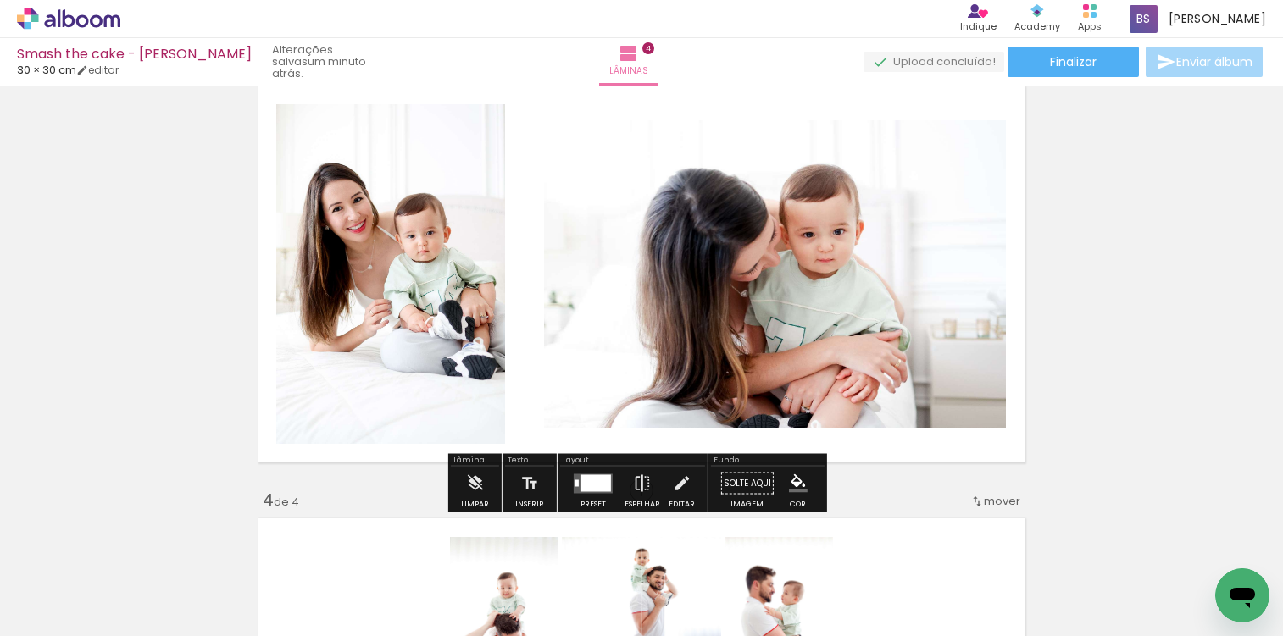
scroll to position [921, 0]
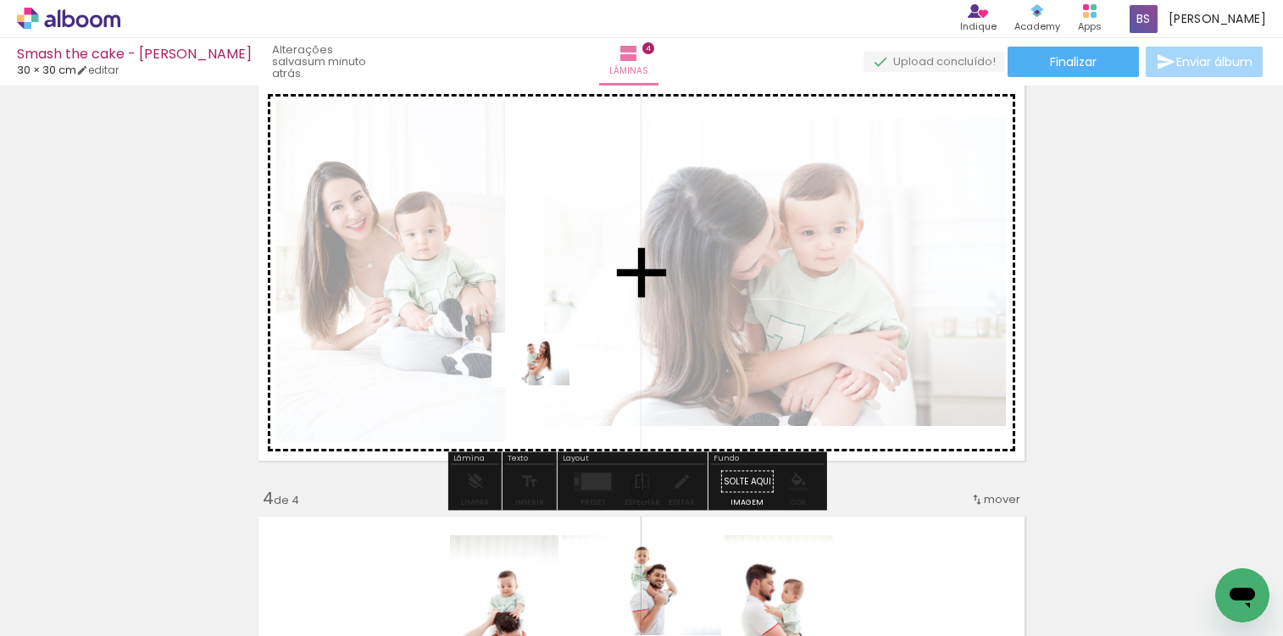
drag, startPoint x: 508, startPoint y: 585, endPoint x: 607, endPoint y: 541, distance: 107.4
click at [545, 380] on quentale-workspace at bounding box center [641, 318] width 1283 height 636
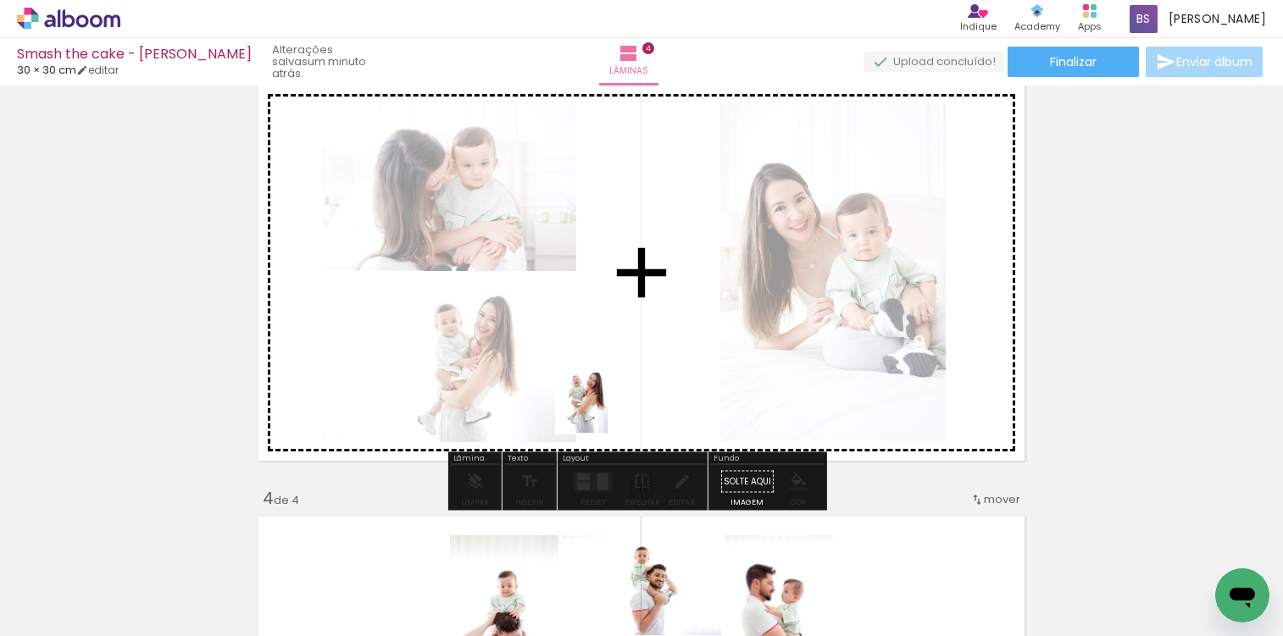
drag, startPoint x: 602, startPoint y: 563, endPoint x: 682, endPoint y: 575, distance: 80.6
click at [608, 402] on quentale-workspace at bounding box center [641, 318] width 1283 height 636
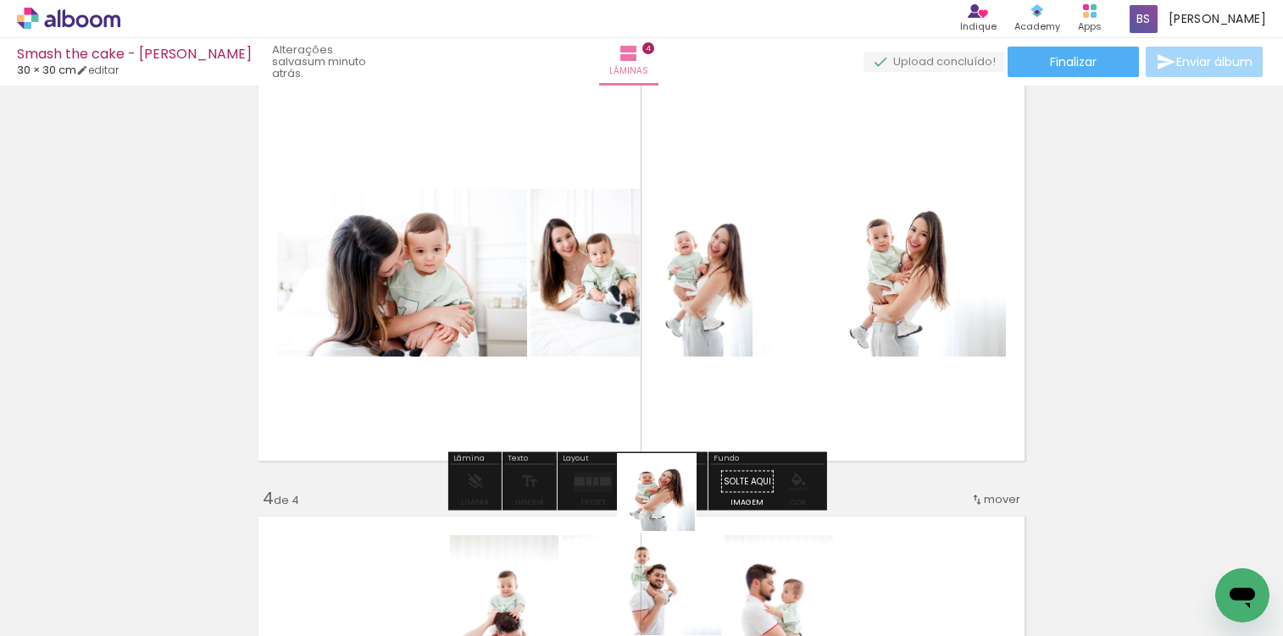
drag, startPoint x: 682, startPoint y: 575, endPoint x: 620, endPoint y: 579, distance: 62.0
click at [647, 399] on quentale-workspace at bounding box center [641, 318] width 1283 height 636
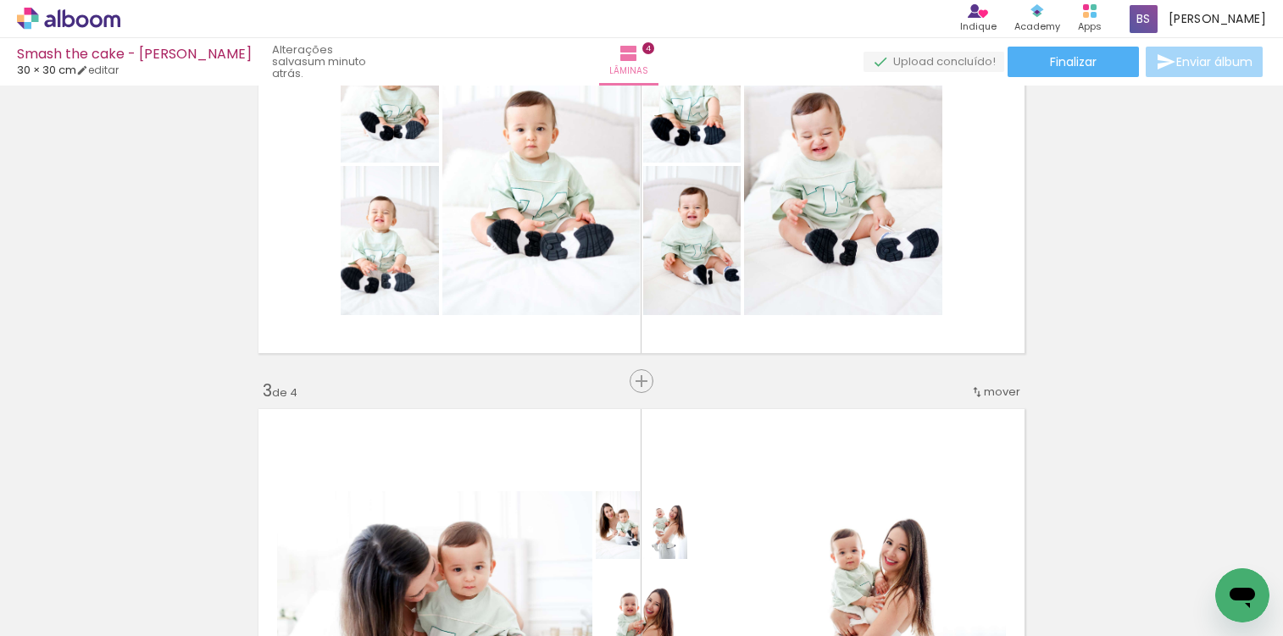
scroll to position [596, 0]
click at [630, 380] on span "Inserir lâmina" at bounding box center [649, 382] width 66 height 11
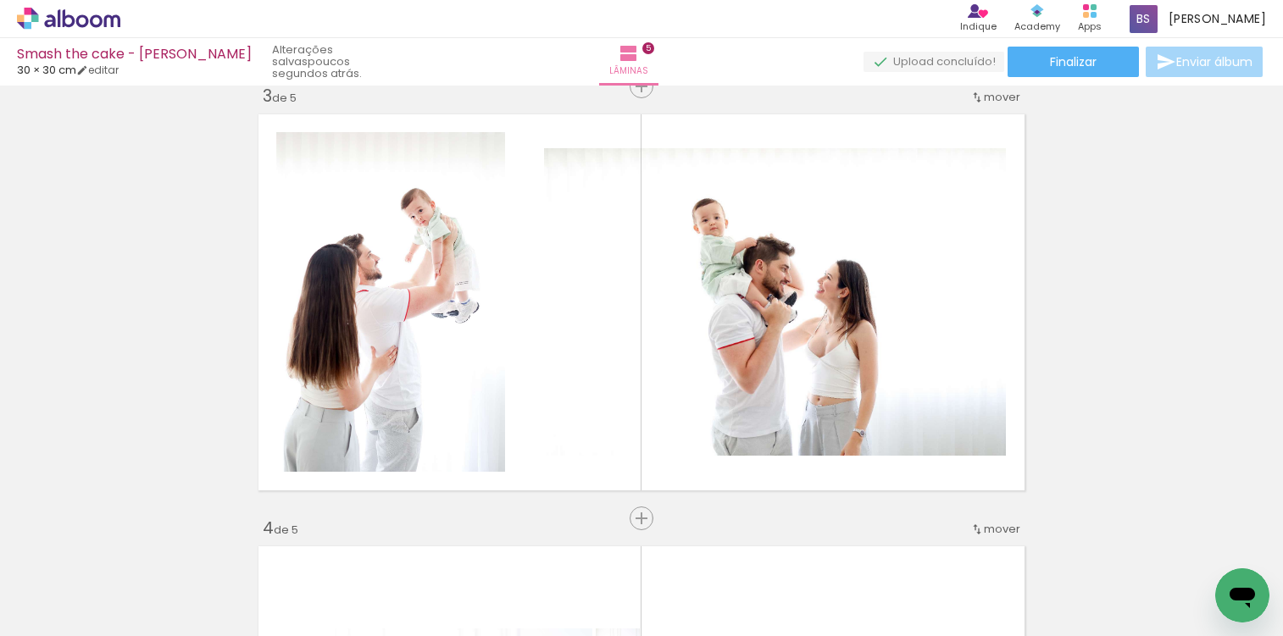
scroll to position [0, 1317]
